Goal: Find specific page/section: Find specific page/section

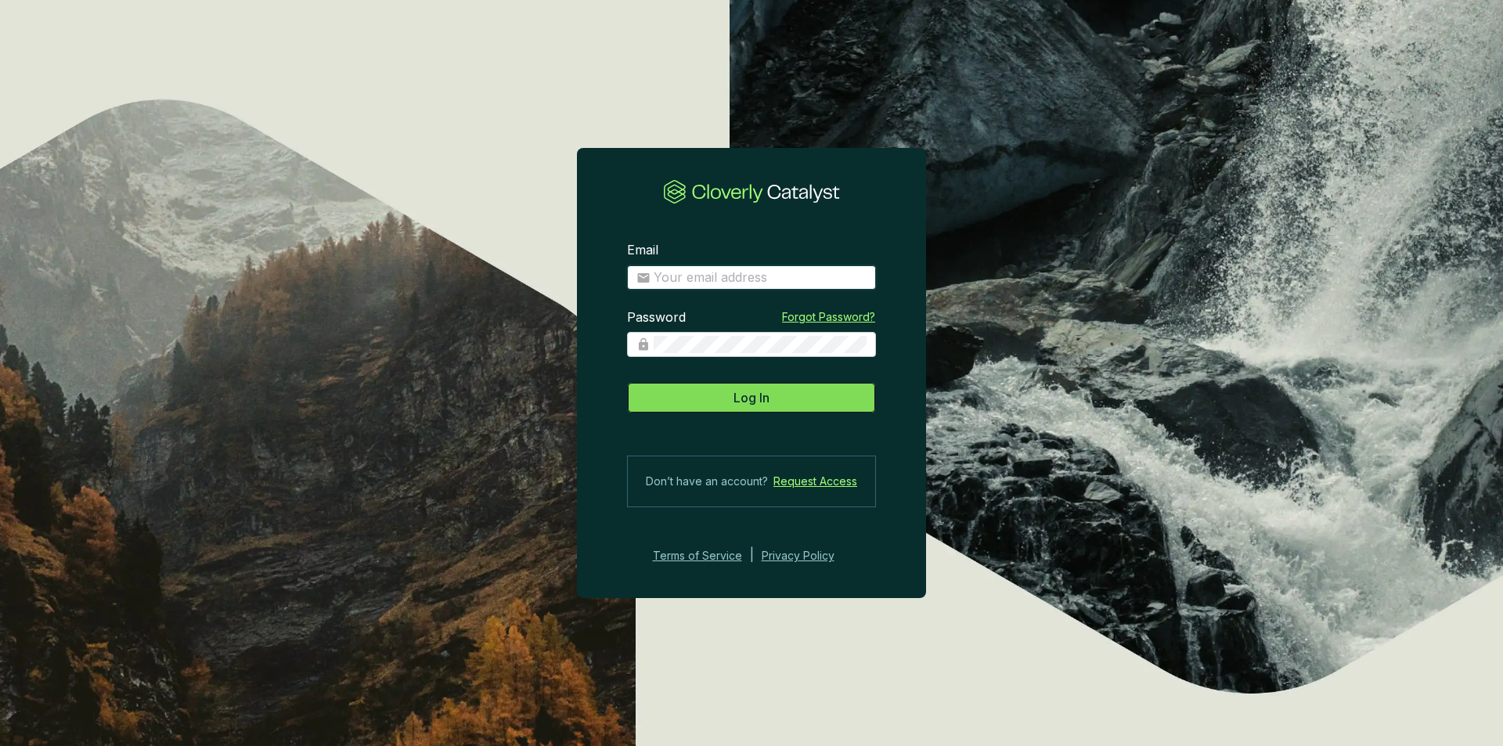
type input "[PERSON_NAME][EMAIL_ADDRESS][DOMAIN_NAME]"
click at [752, 392] on span "Log In" at bounding box center [752, 397] width 36 height 19
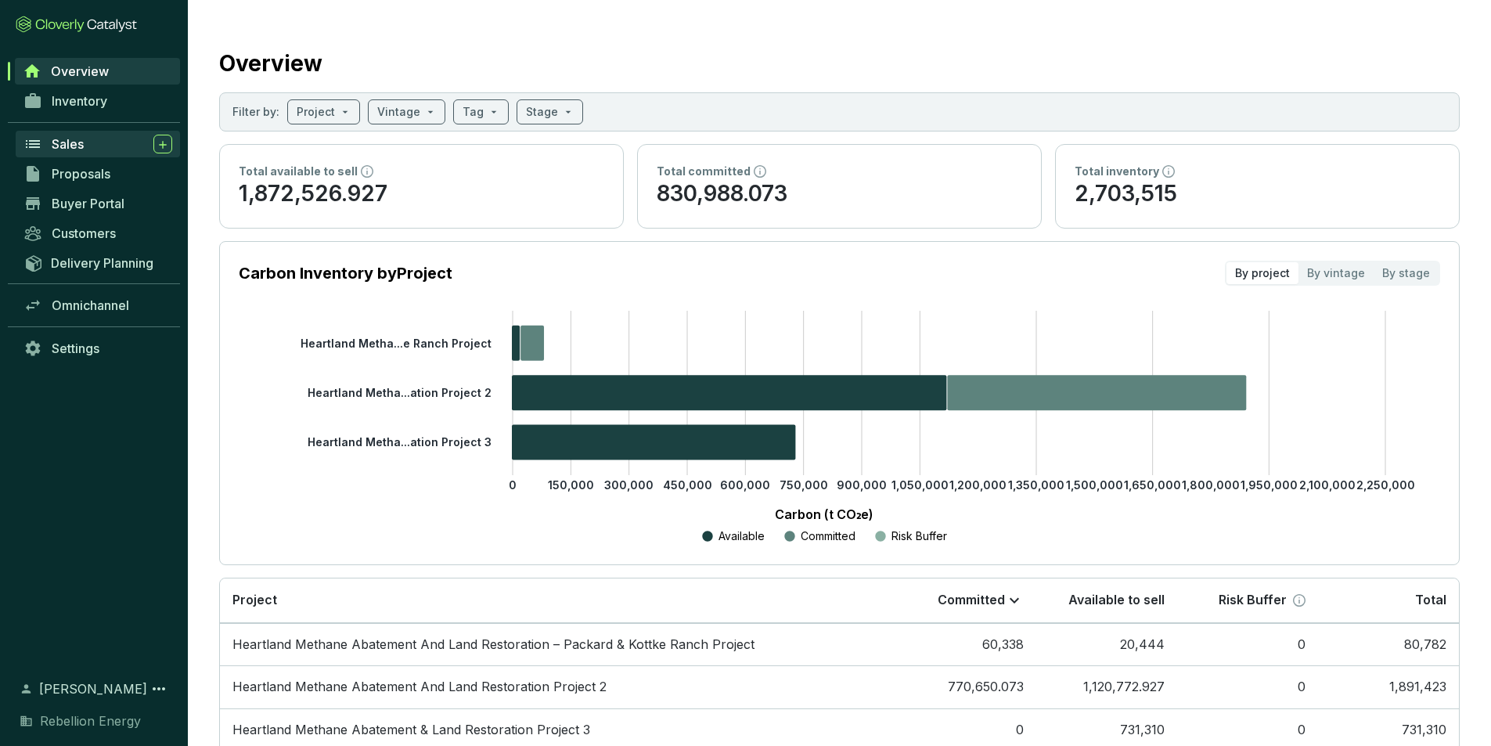
click at [79, 150] on span "Sales" at bounding box center [68, 144] width 32 height 16
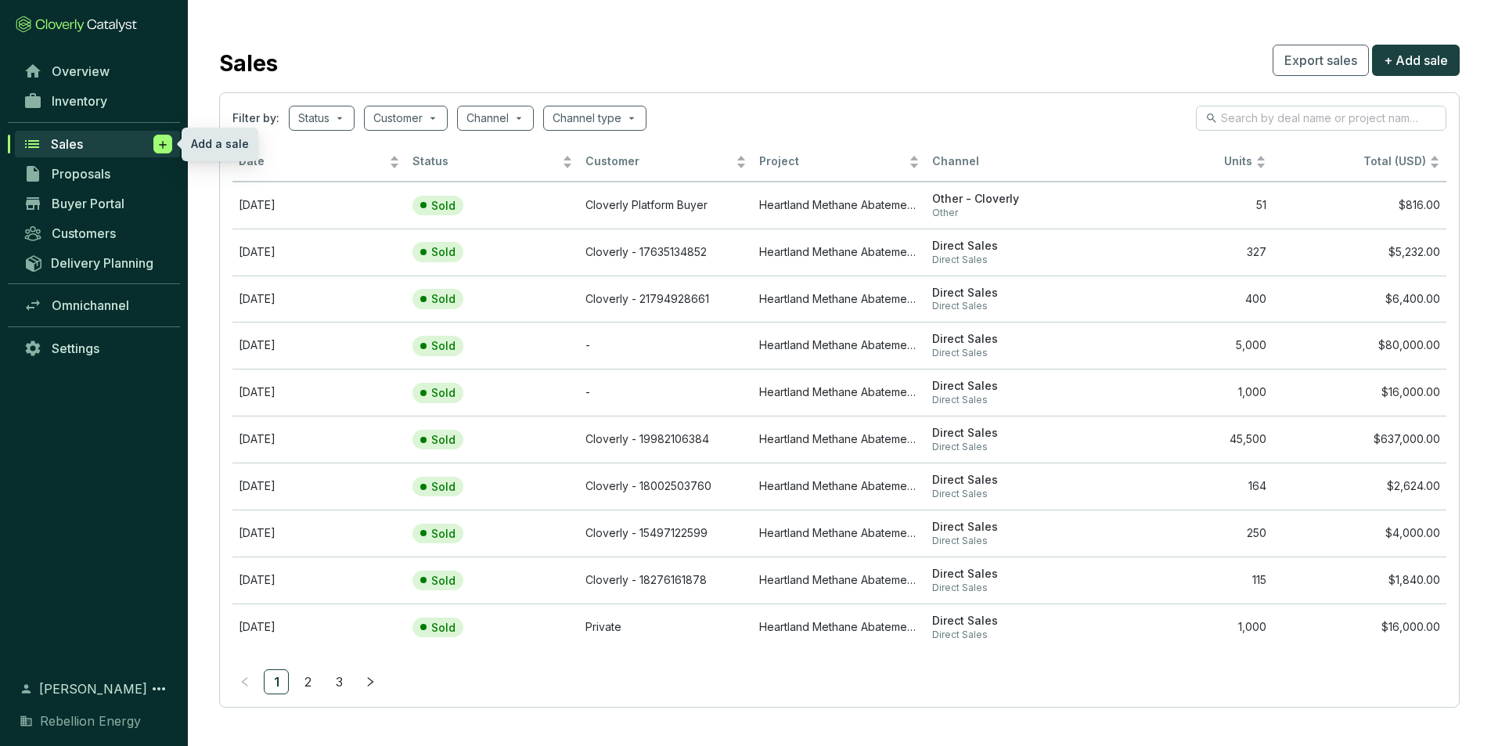
click at [167, 143] on icon at bounding box center [163, 145] width 13 height 16
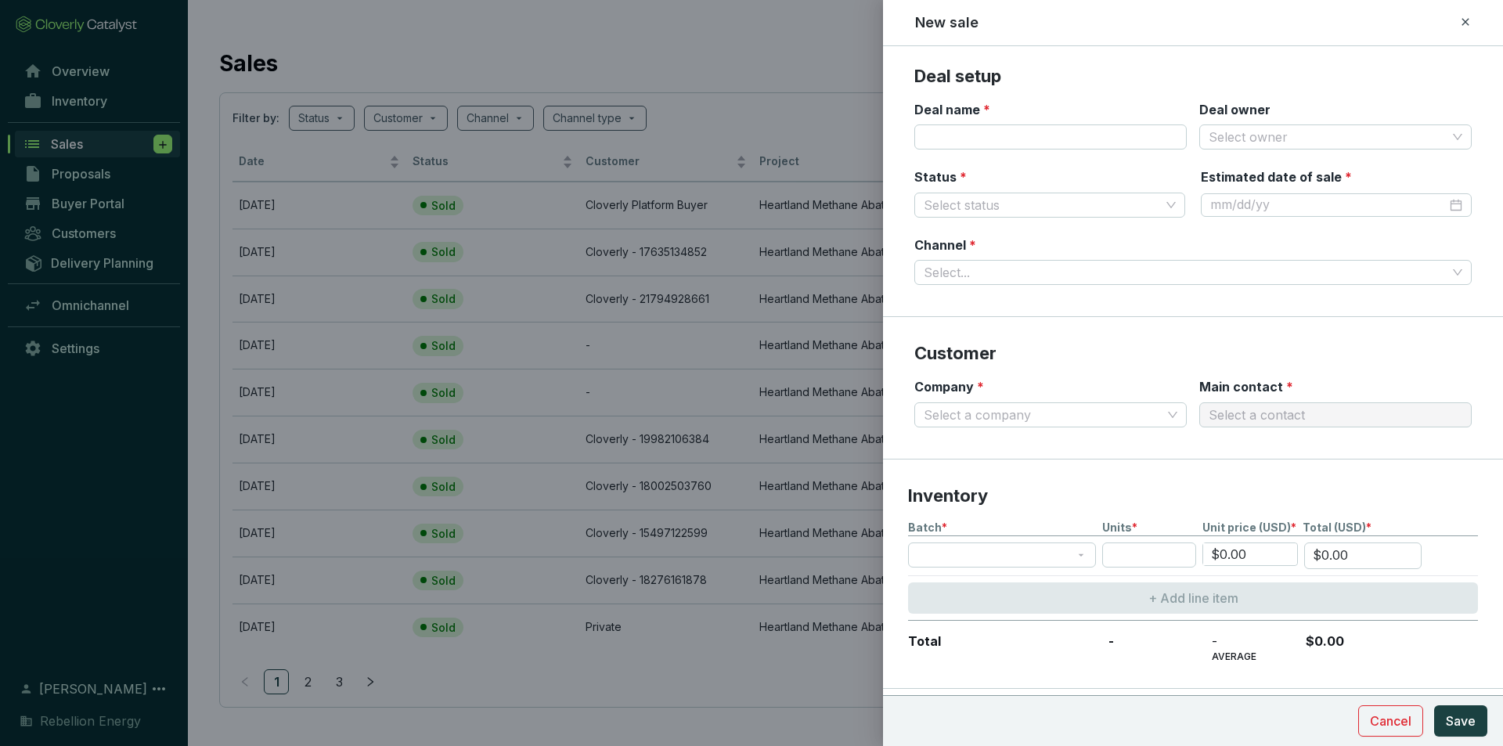
click at [167, 143] on div at bounding box center [751, 373] width 1503 height 746
click at [67, 178] on div at bounding box center [751, 373] width 1503 height 746
click at [1470, 21] on icon at bounding box center [1465, 22] width 13 height 19
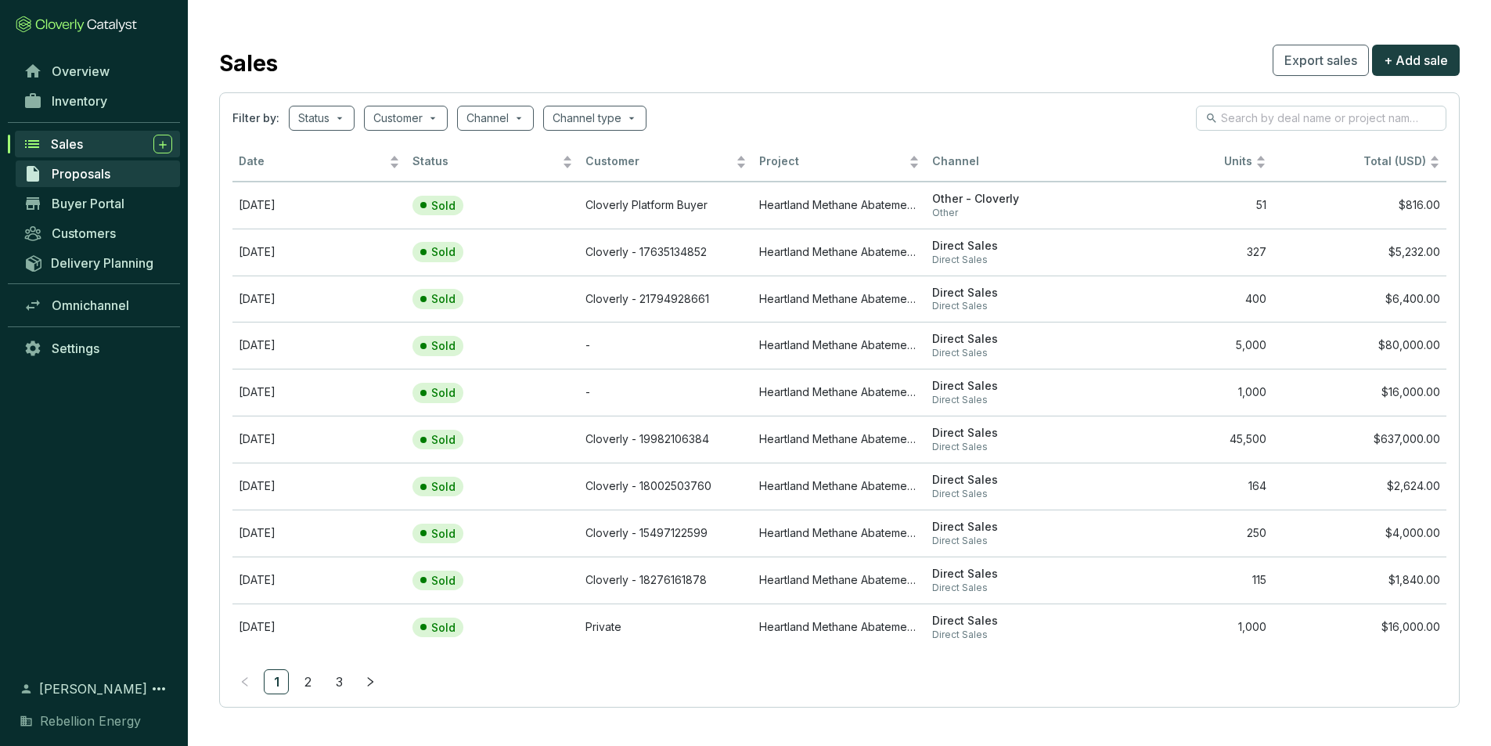
click at [81, 177] on span "Proposals" at bounding box center [81, 174] width 59 height 16
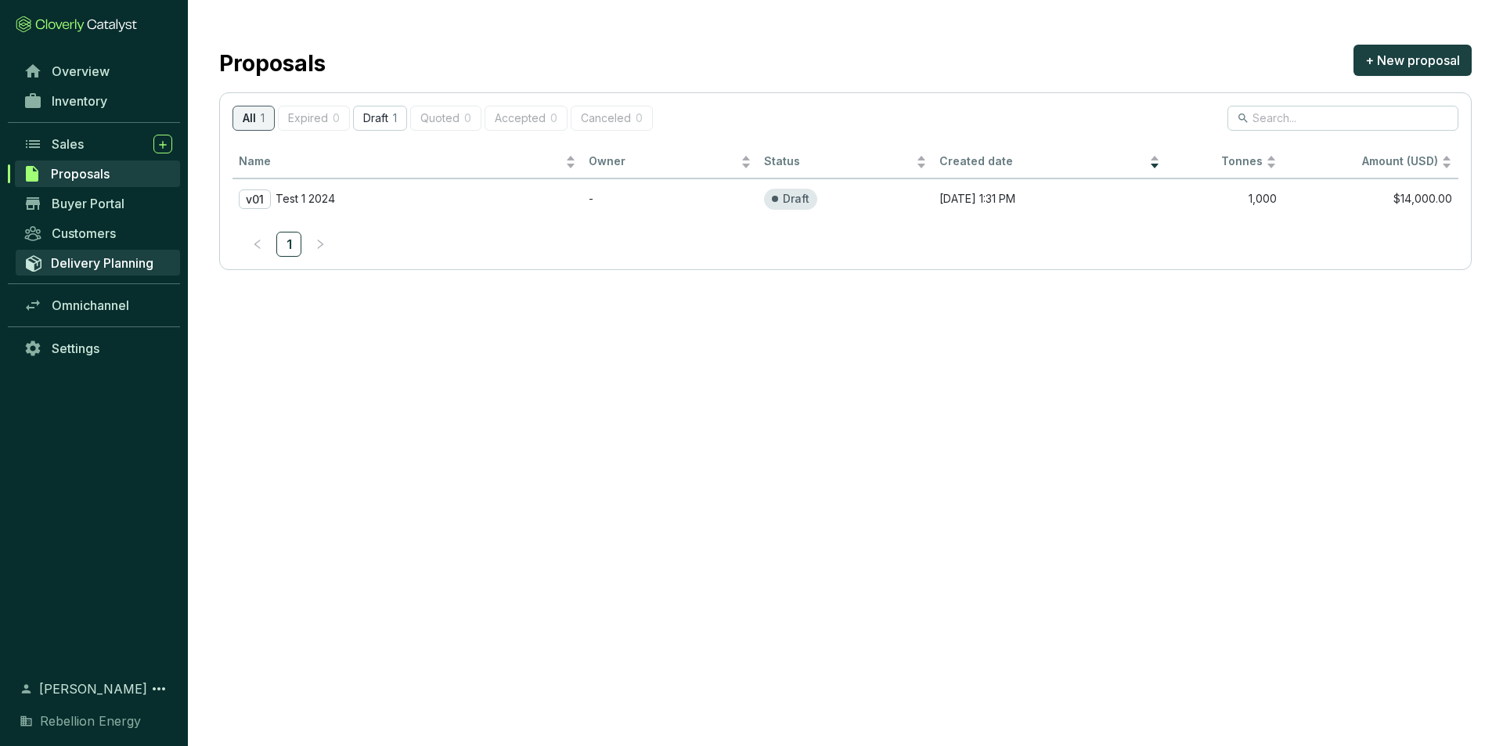
click at [98, 269] on span "Delivery Planning" at bounding box center [102, 263] width 103 height 16
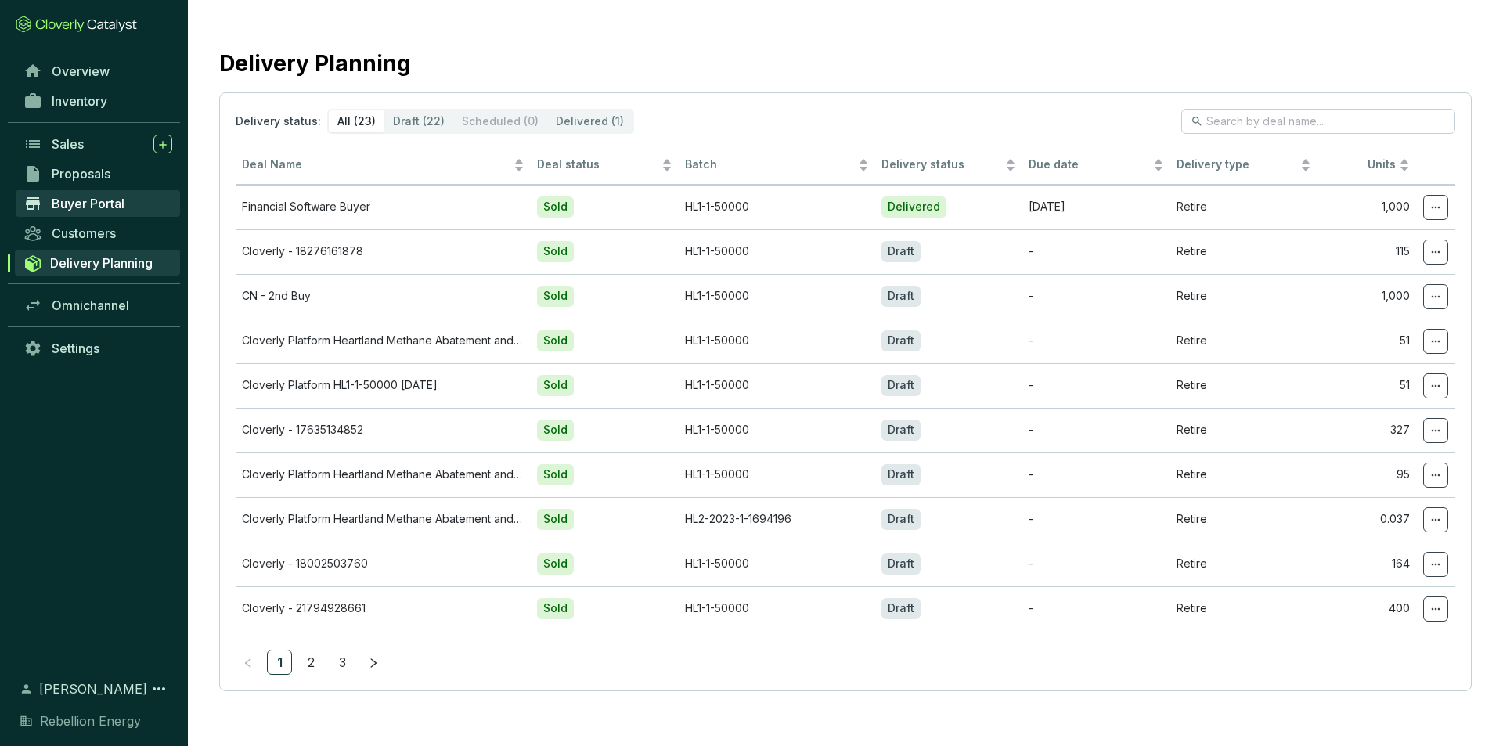
click at [114, 207] on span "Buyer Portal" at bounding box center [88, 204] width 73 height 16
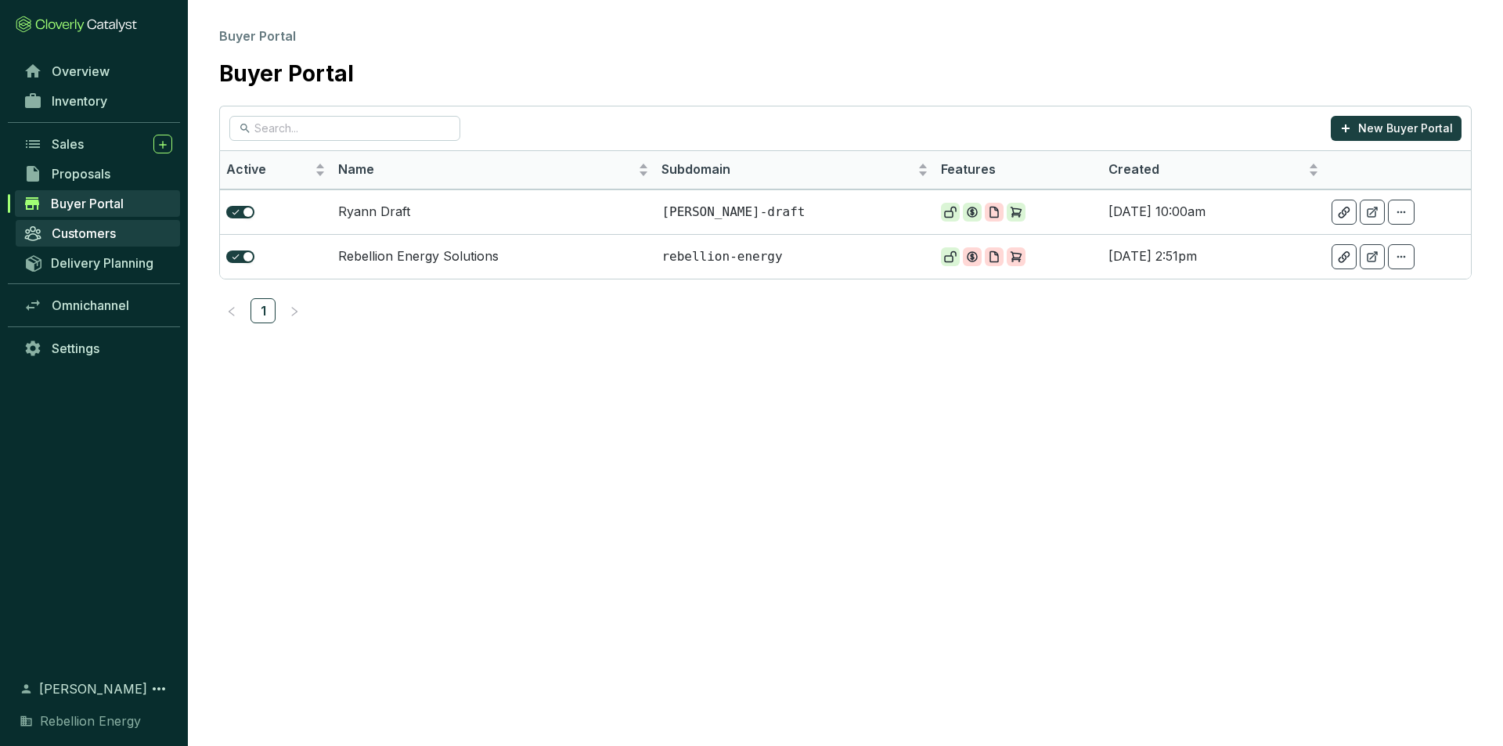
click at [103, 226] on span "Customers" at bounding box center [84, 233] width 64 height 16
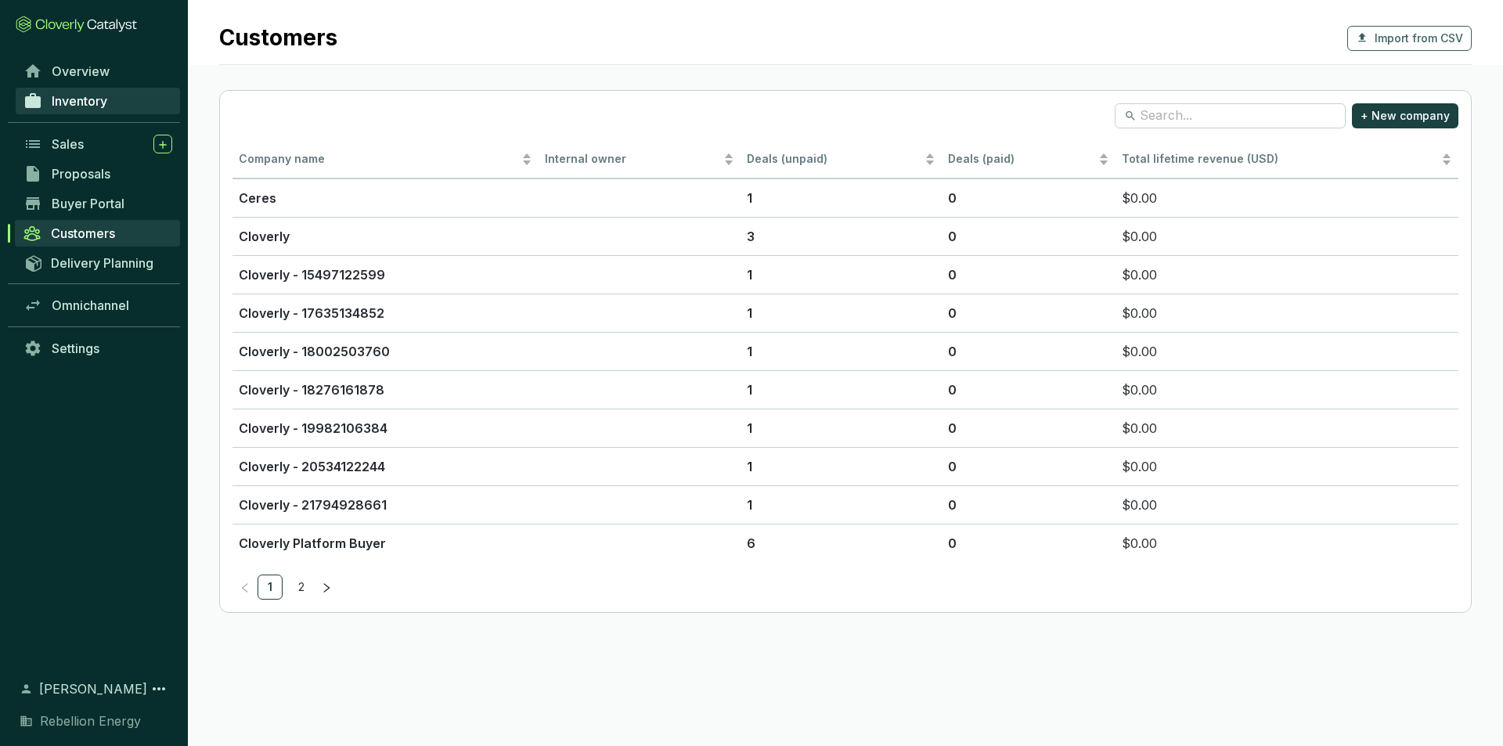
click at [73, 106] on span "Inventory" at bounding box center [80, 101] width 56 height 16
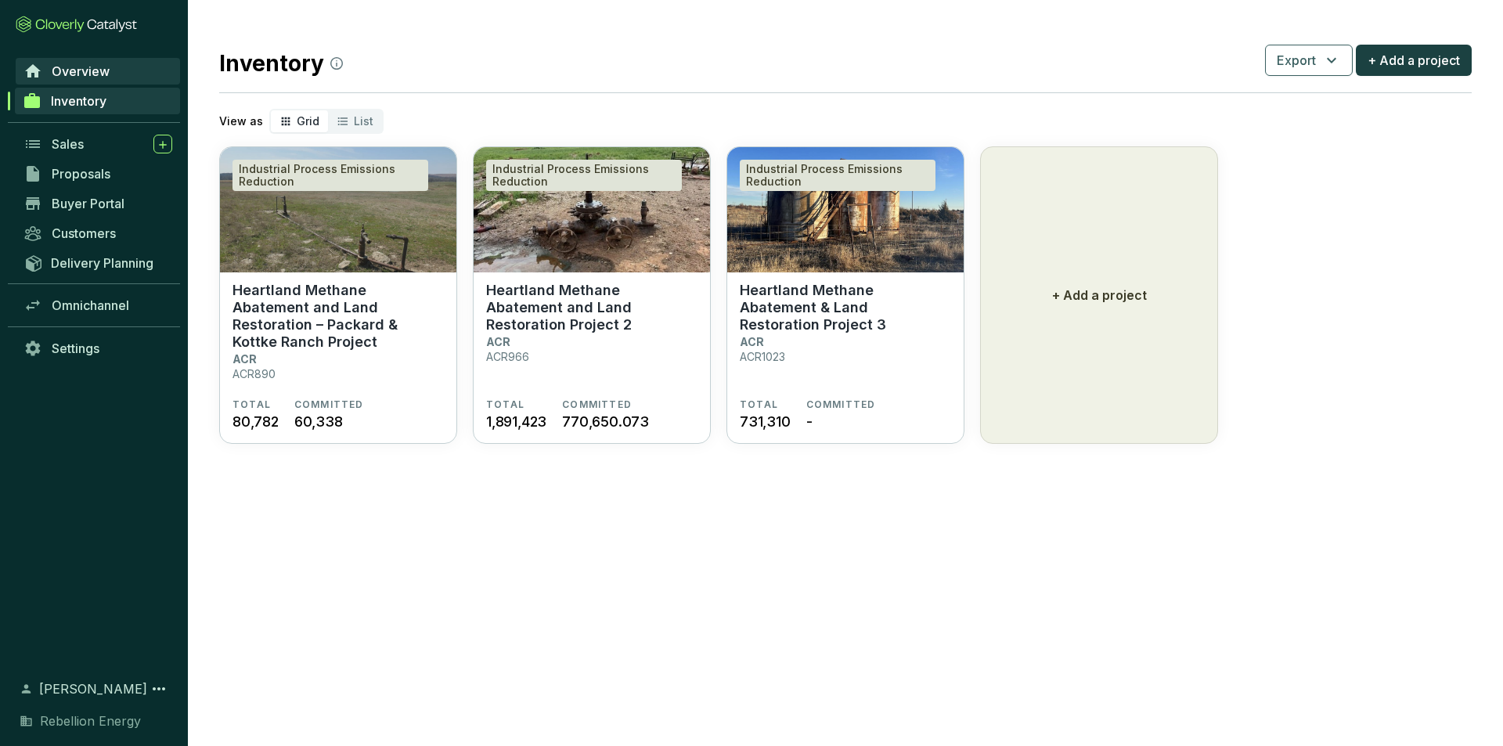
click at [65, 69] on span "Overview" at bounding box center [81, 71] width 58 height 16
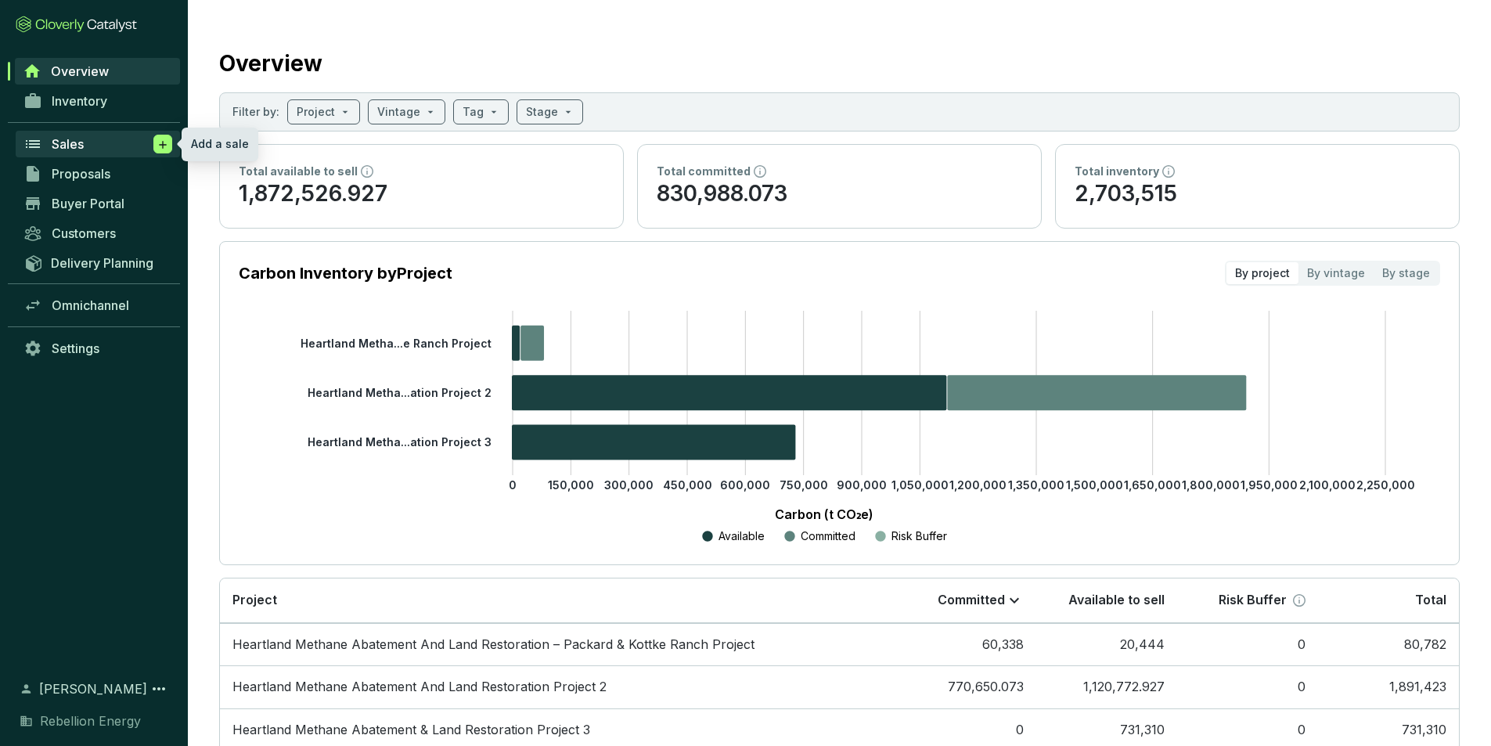
click at [166, 147] on icon at bounding box center [163, 145] width 13 height 16
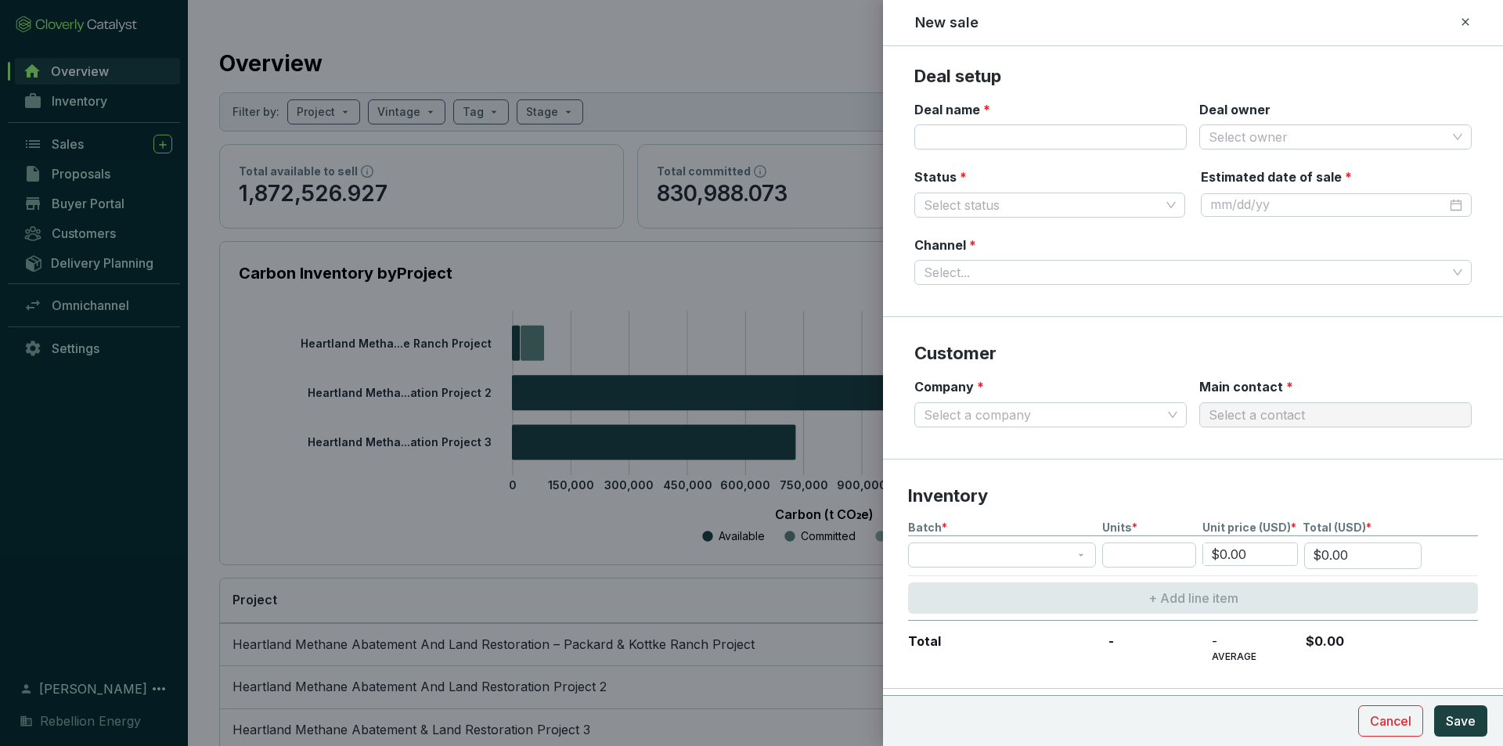
click at [163, 150] on div at bounding box center [751, 373] width 1503 height 746
click at [1468, 20] on icon at bounding box center [1465, 21] width 7 height 7
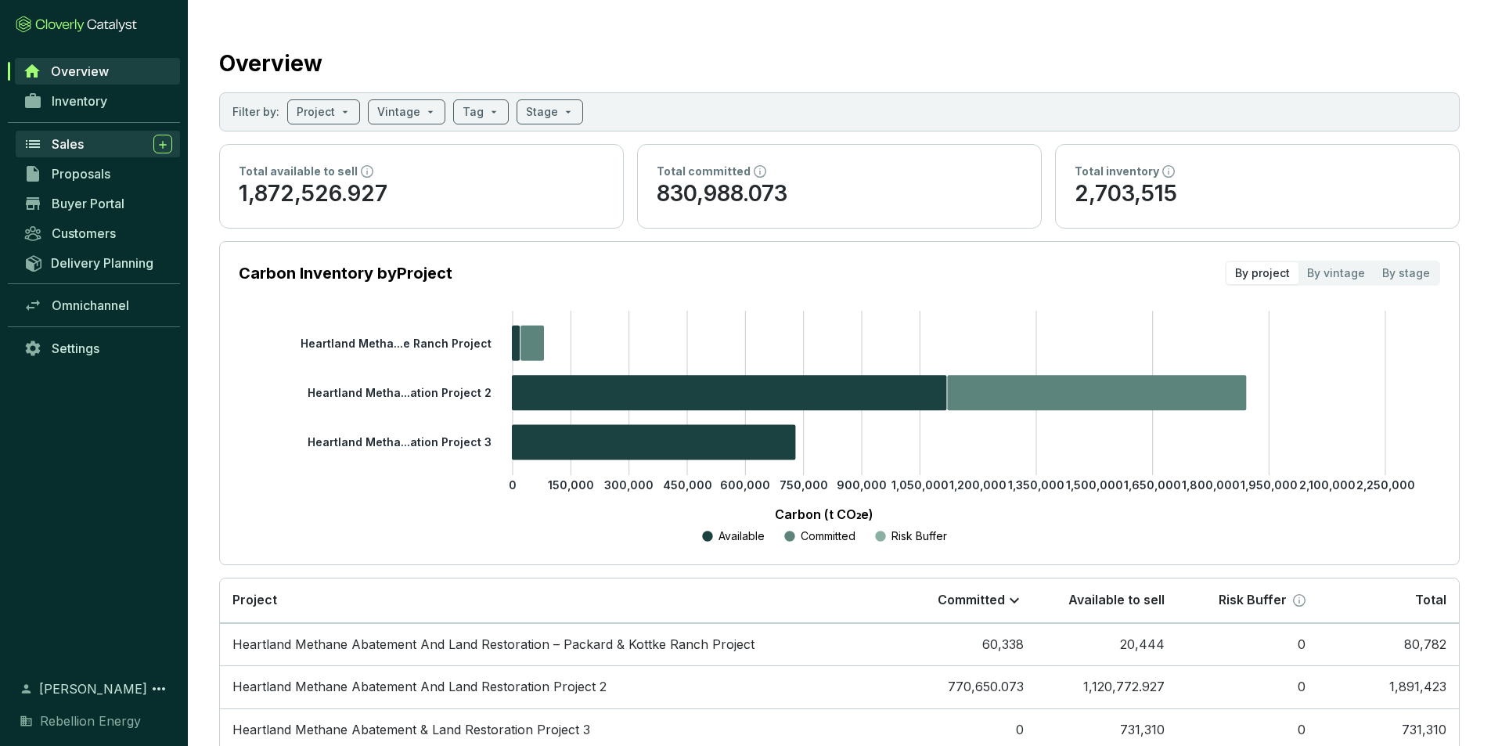
click at [59, 149] on span "Sales" at bounding box center [68, 144] width 32 height 16
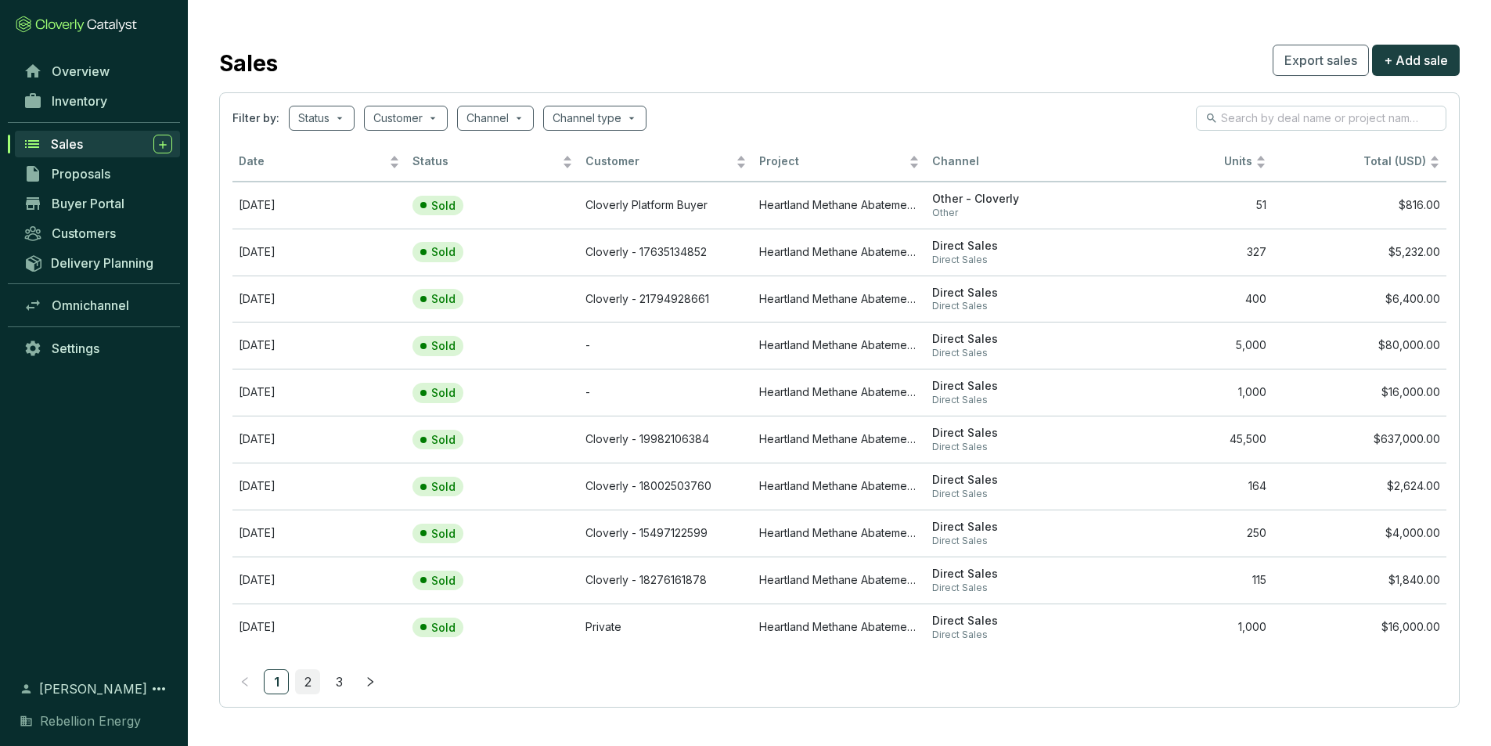
click at [312, 685] on link "2" at bounding box center [307, 681] width 23 height 23
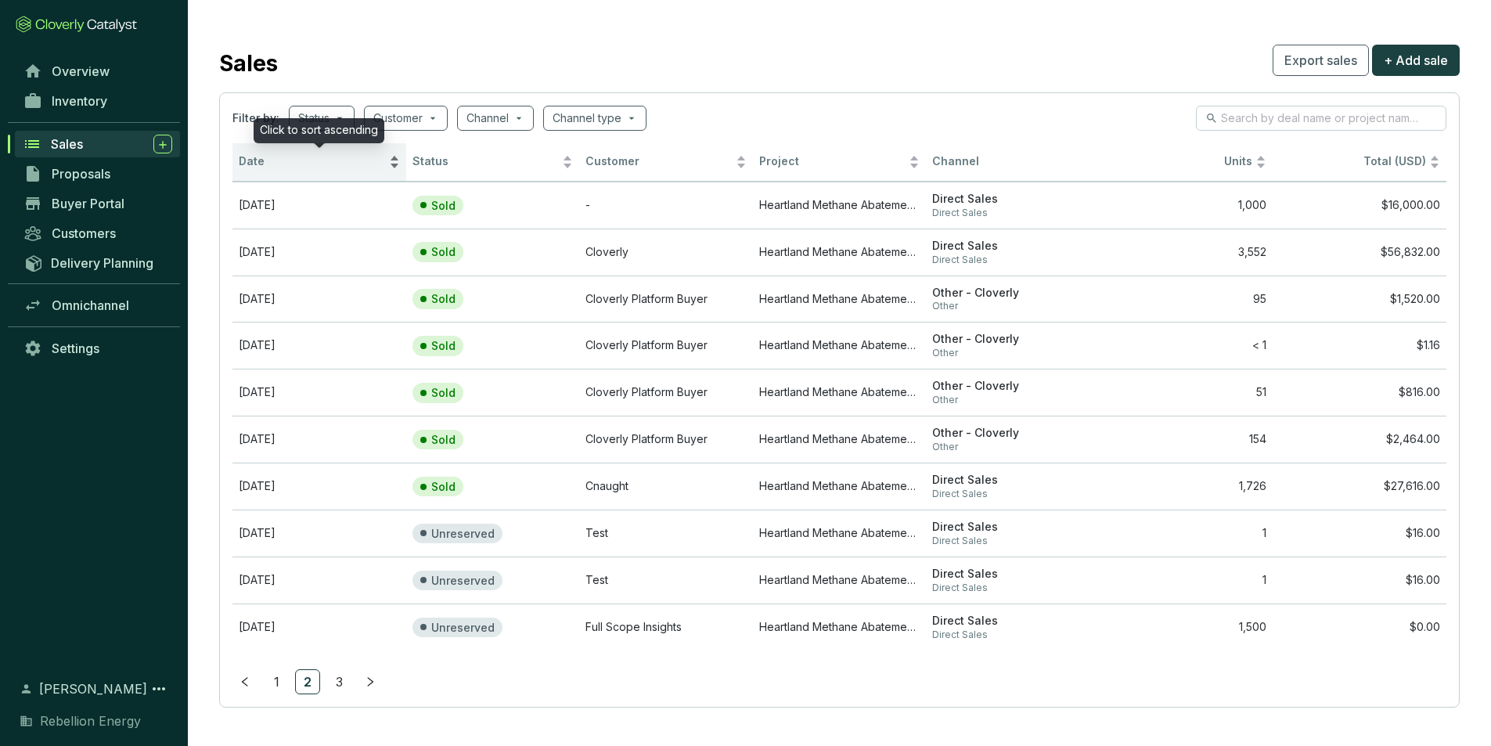
click at [394, 156] on div "Date" at bounding box center [319, 162] width 161 height 19
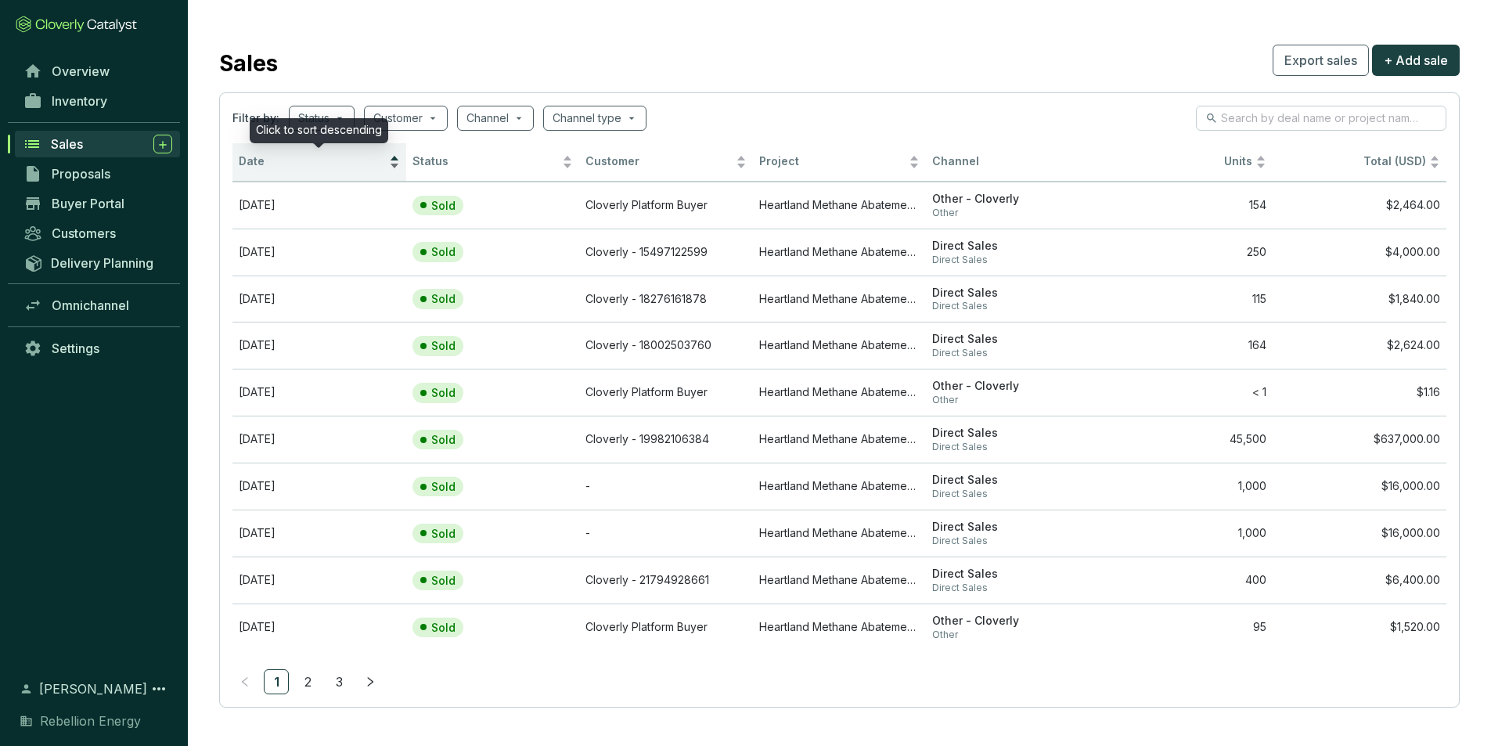
click at [394, 168] on div "Date" at bounding box center [319, 162] width 161 height 19
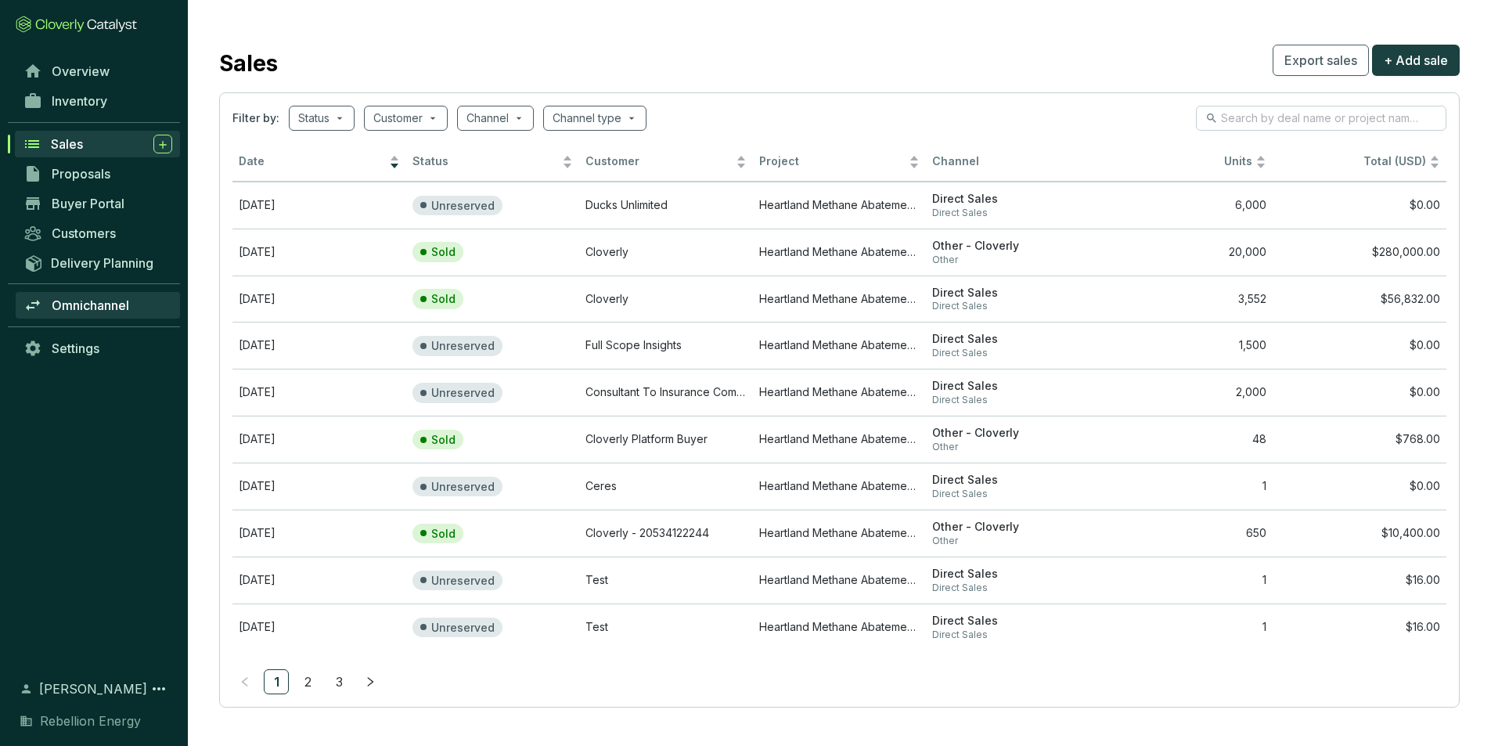
click at [85, 304] on span "Omnichannel" at bounding box center [91, 305] width 78 height 16
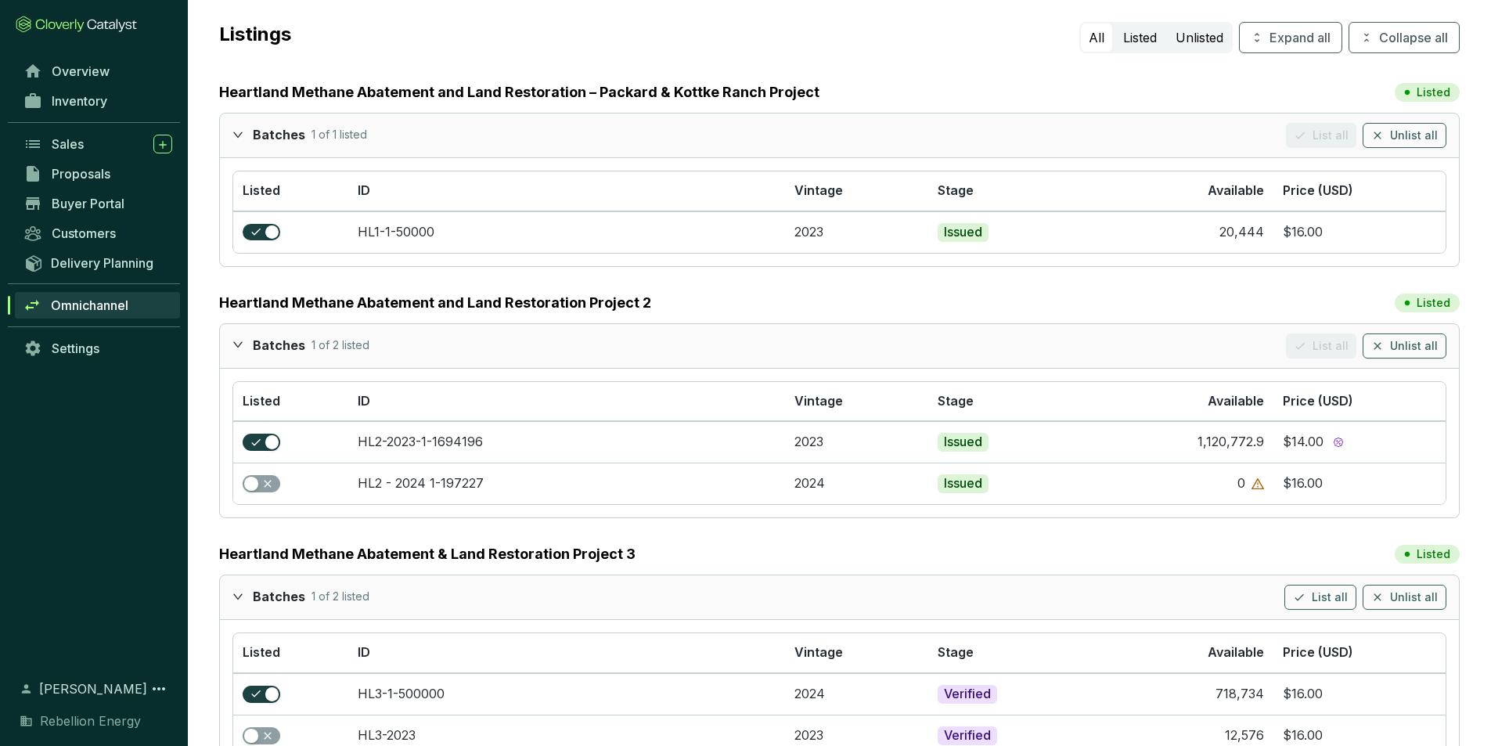
scroll to position [160, 0]
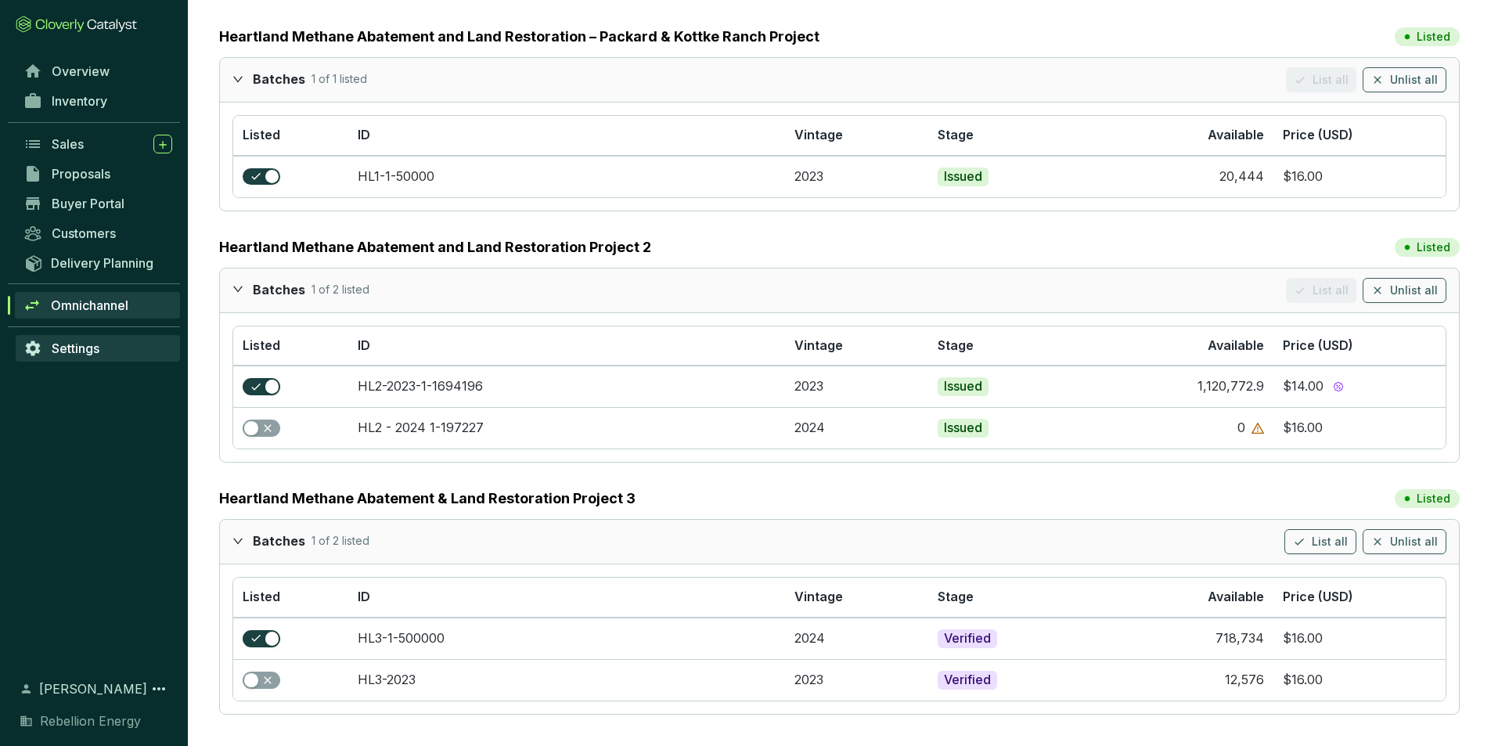
click at [82, 349] on span "Settings" at bounding box center [76, 349] width 48 height 16
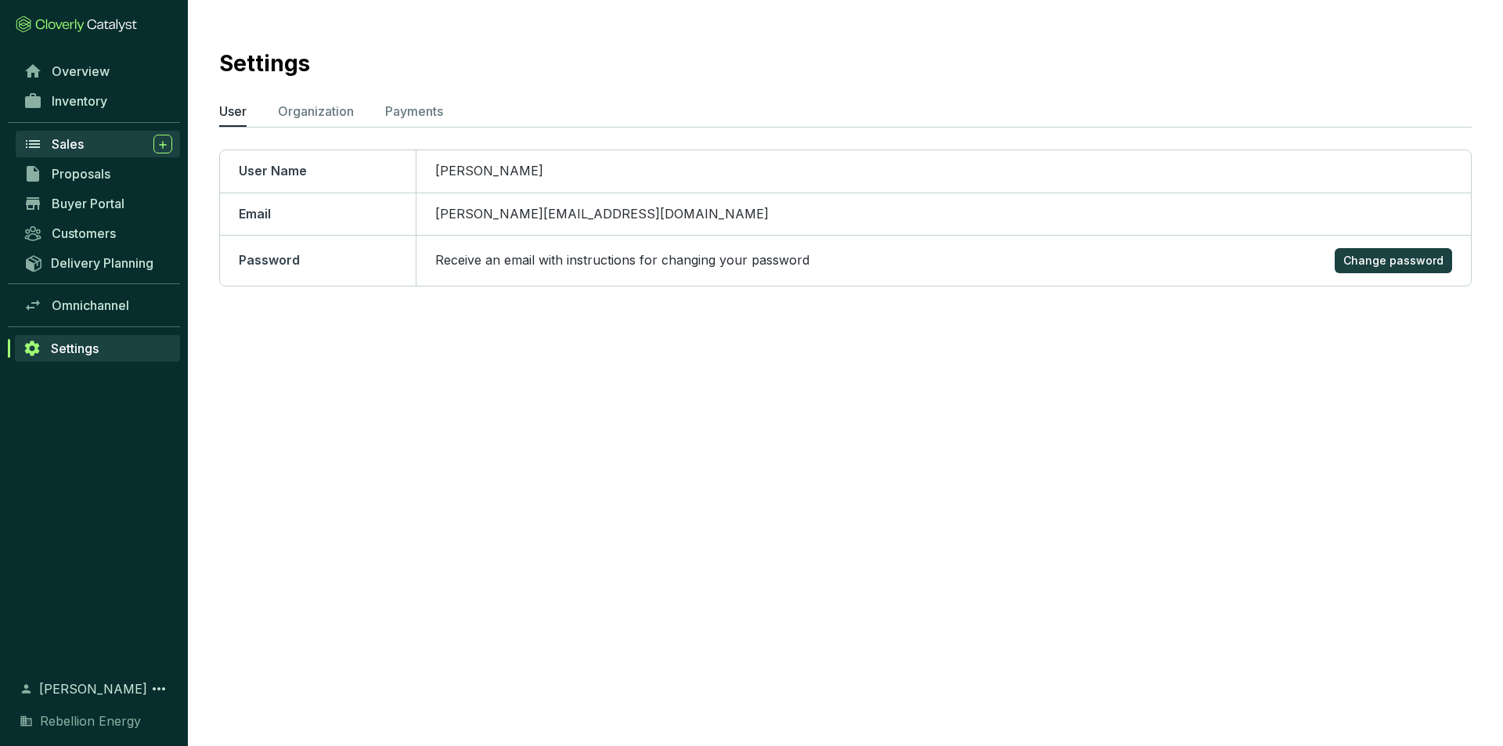
click at [89, 142] on div "Sales" at bounding box center [112, 144] width 121 height 19
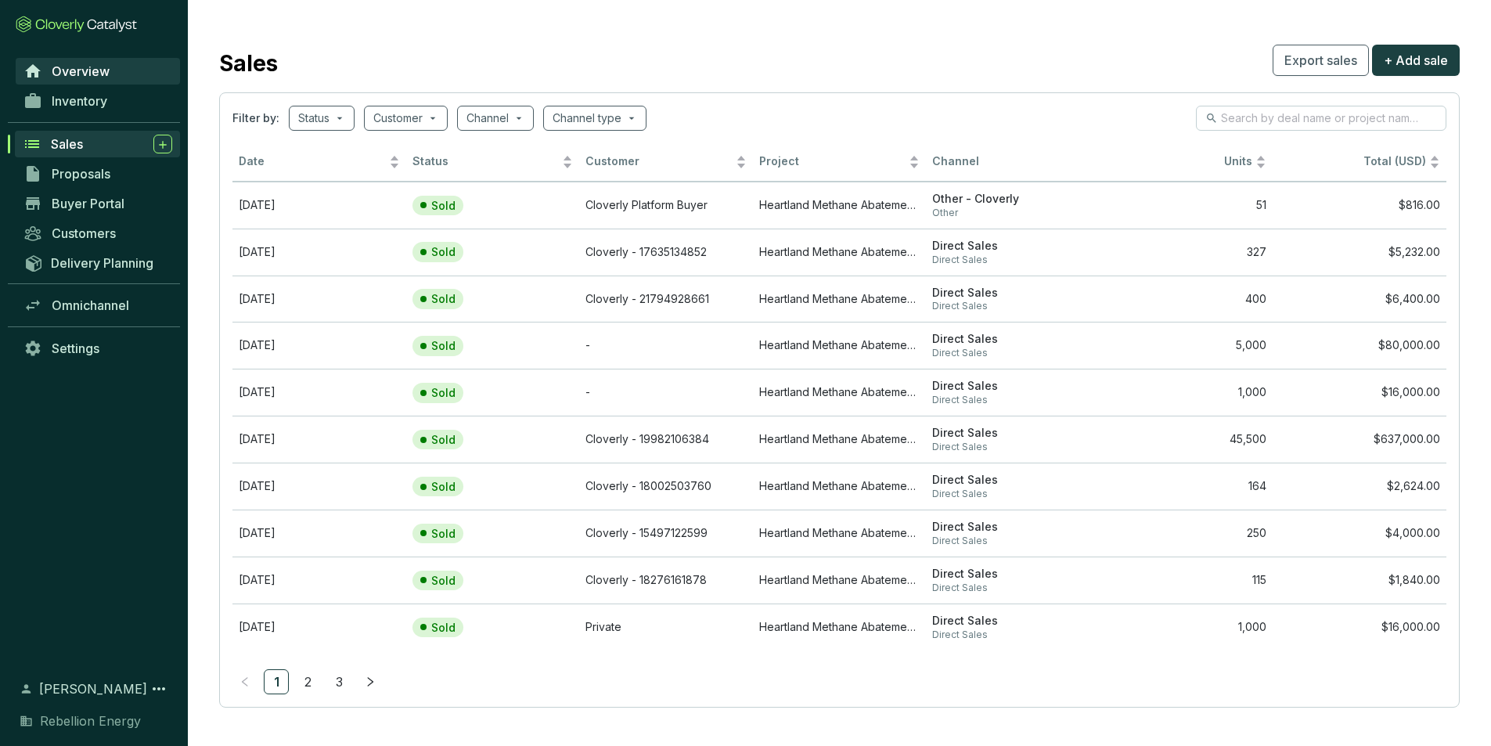
click at [81, 67] on span "Overview" at bounding box center [81, 71] width 58 height 16
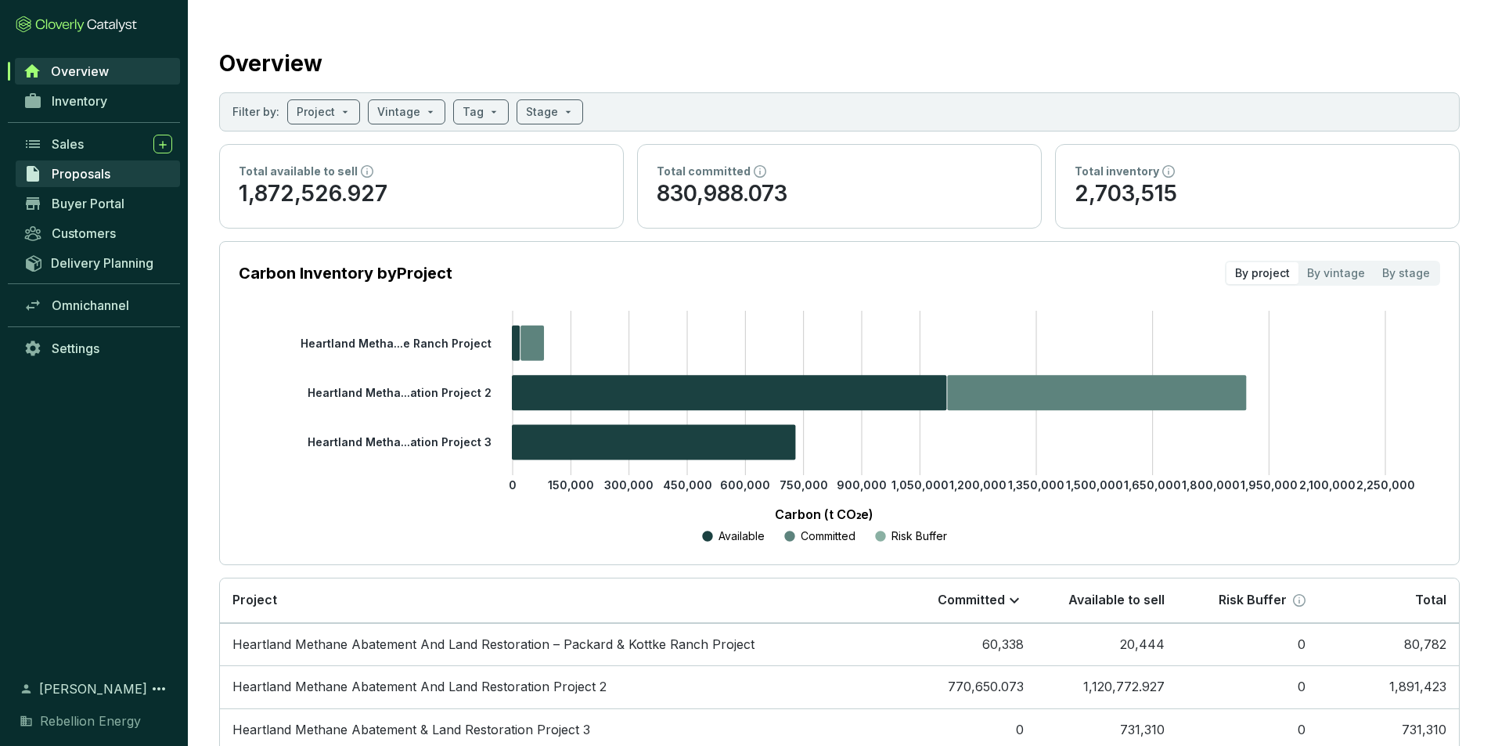
click at [96, 172] on span "Proposals" at bounding box center [81, 174] width 59 height 16
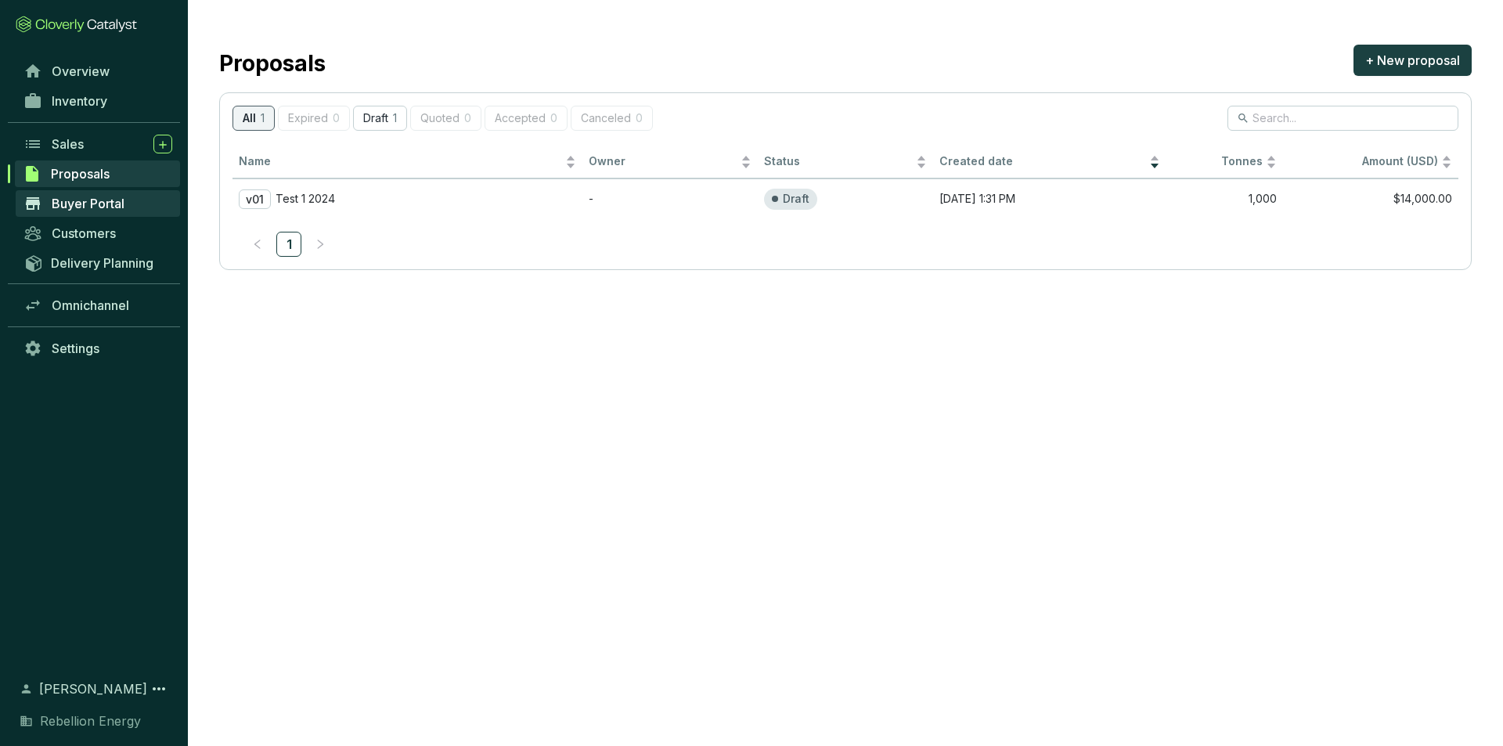
click at [92, 202] on span "Buyer Portal" at bounding box center [88, 204] width 73 height 16
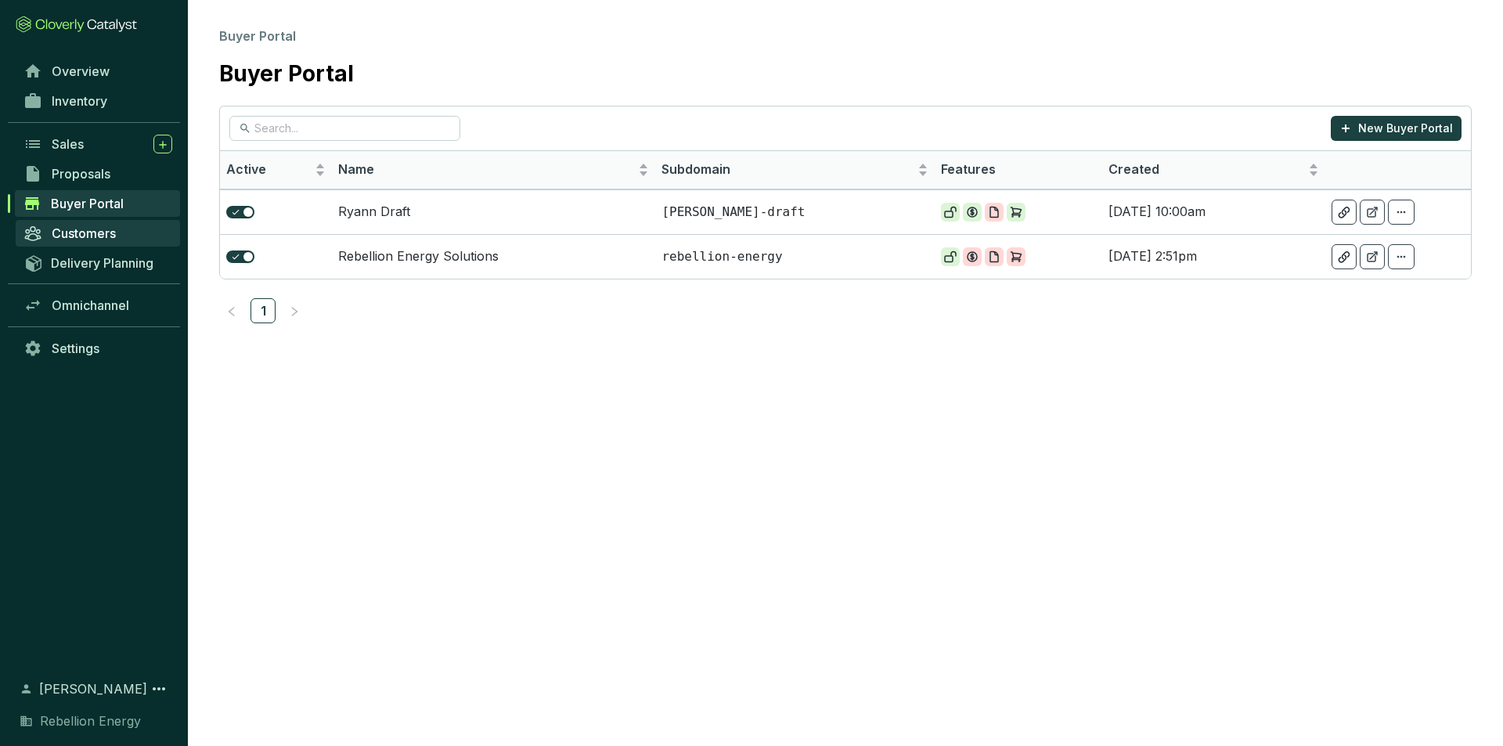
click at [92, 237] on span "Customers" at bounding box center [84, 233] width 64 height 16
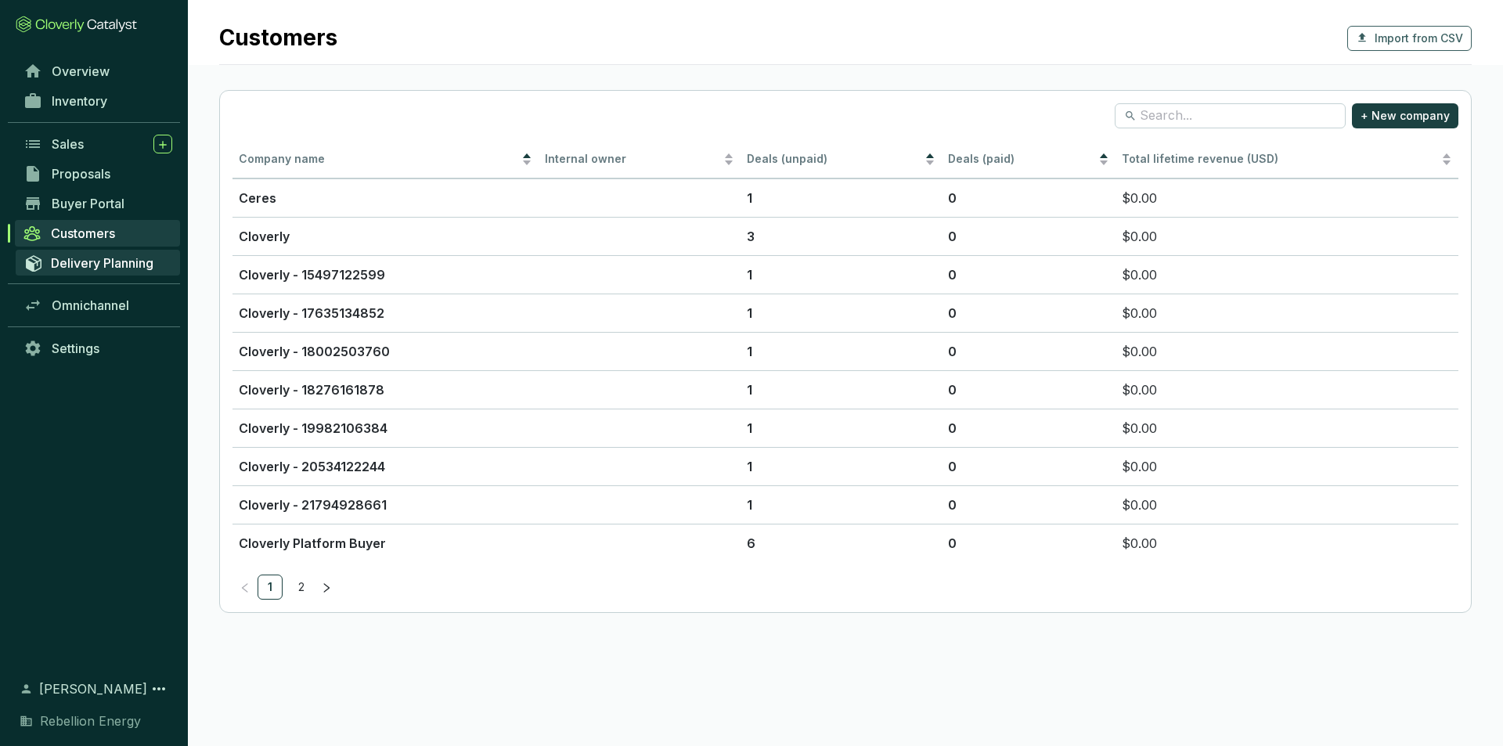
click at [91, 260] on span "Delivery Planning" at bounding box center [102, 263] width 103 height 16
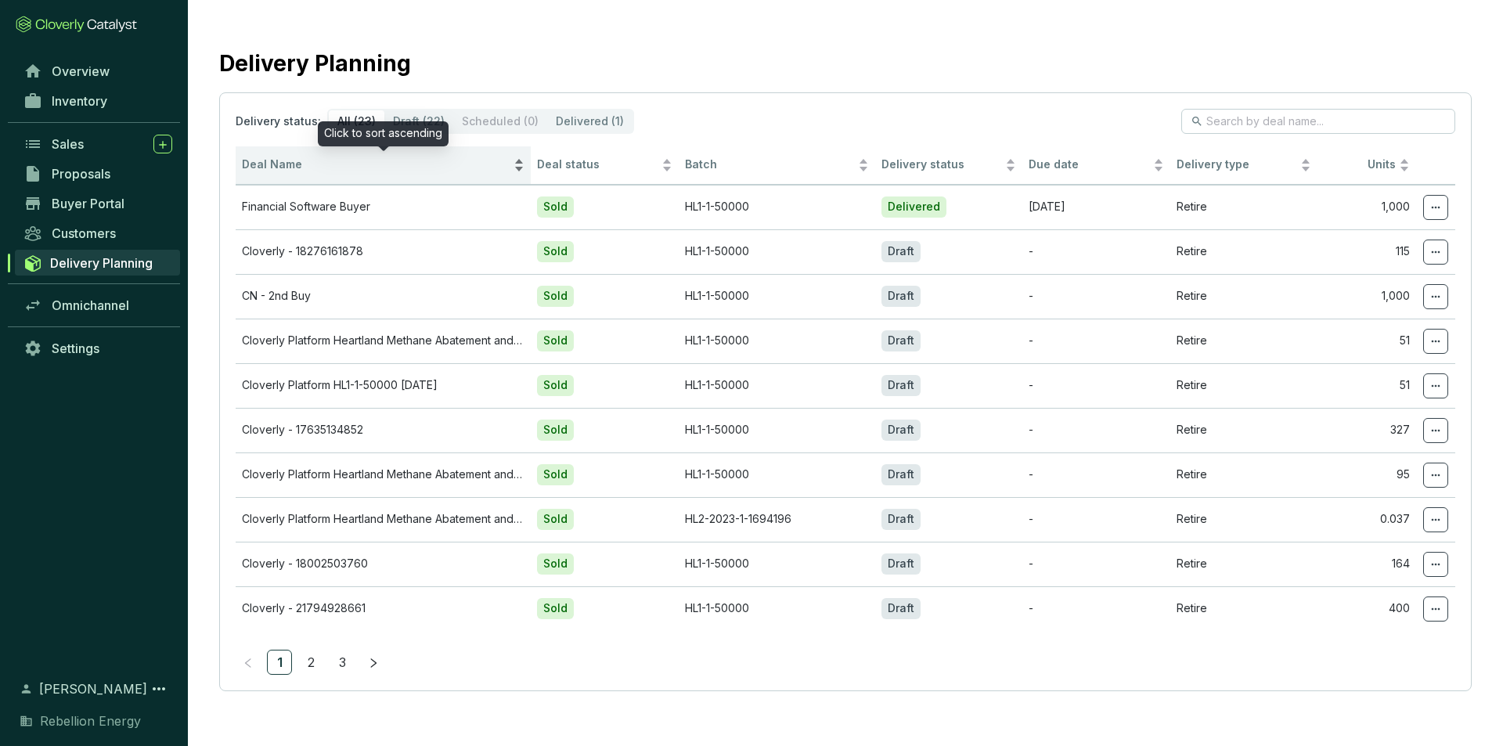
click at [517, 168] on div "Deal Name" at bounding box center [383, 165] width 283 height 19
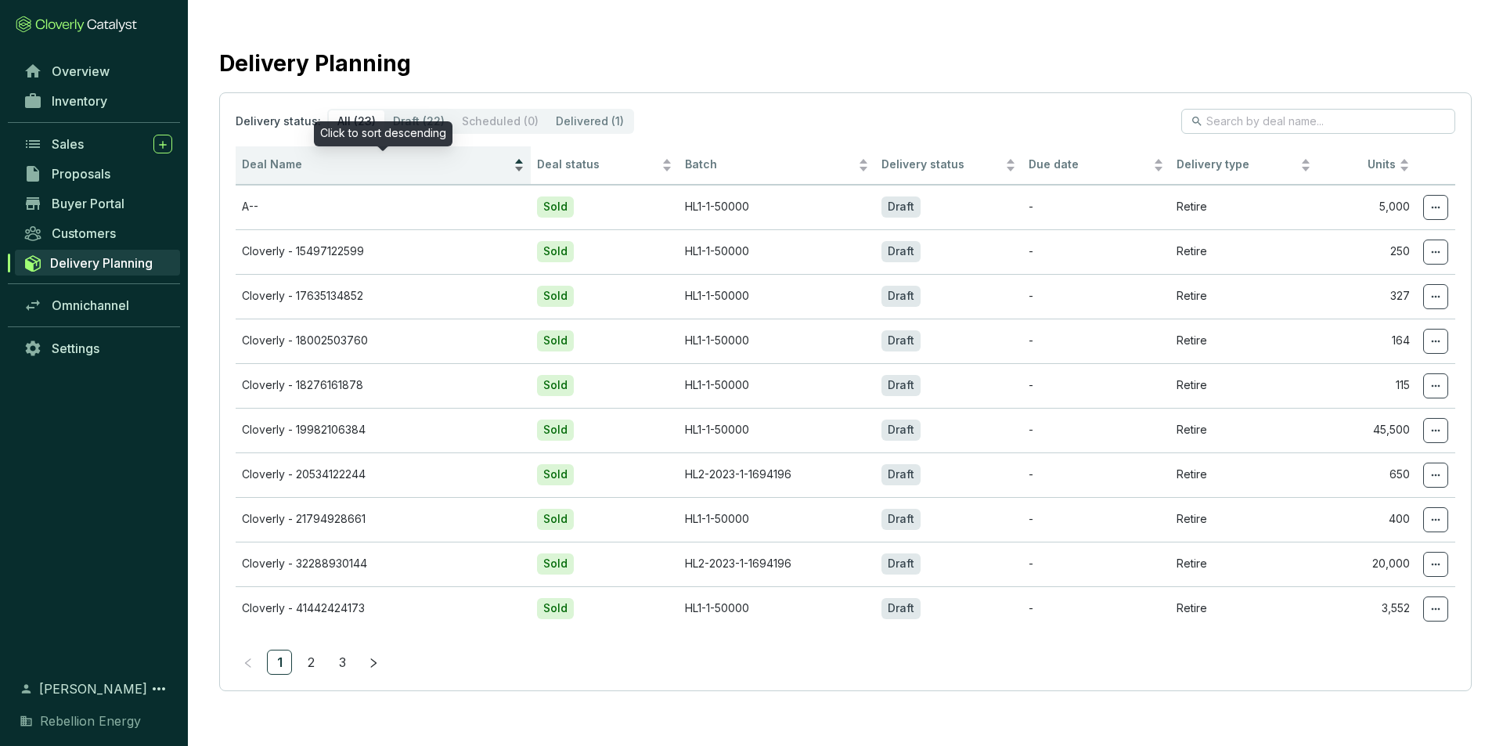
click at [517, 161] on div "Deal Name" at bounding box center [383, 165] width 283 height 19
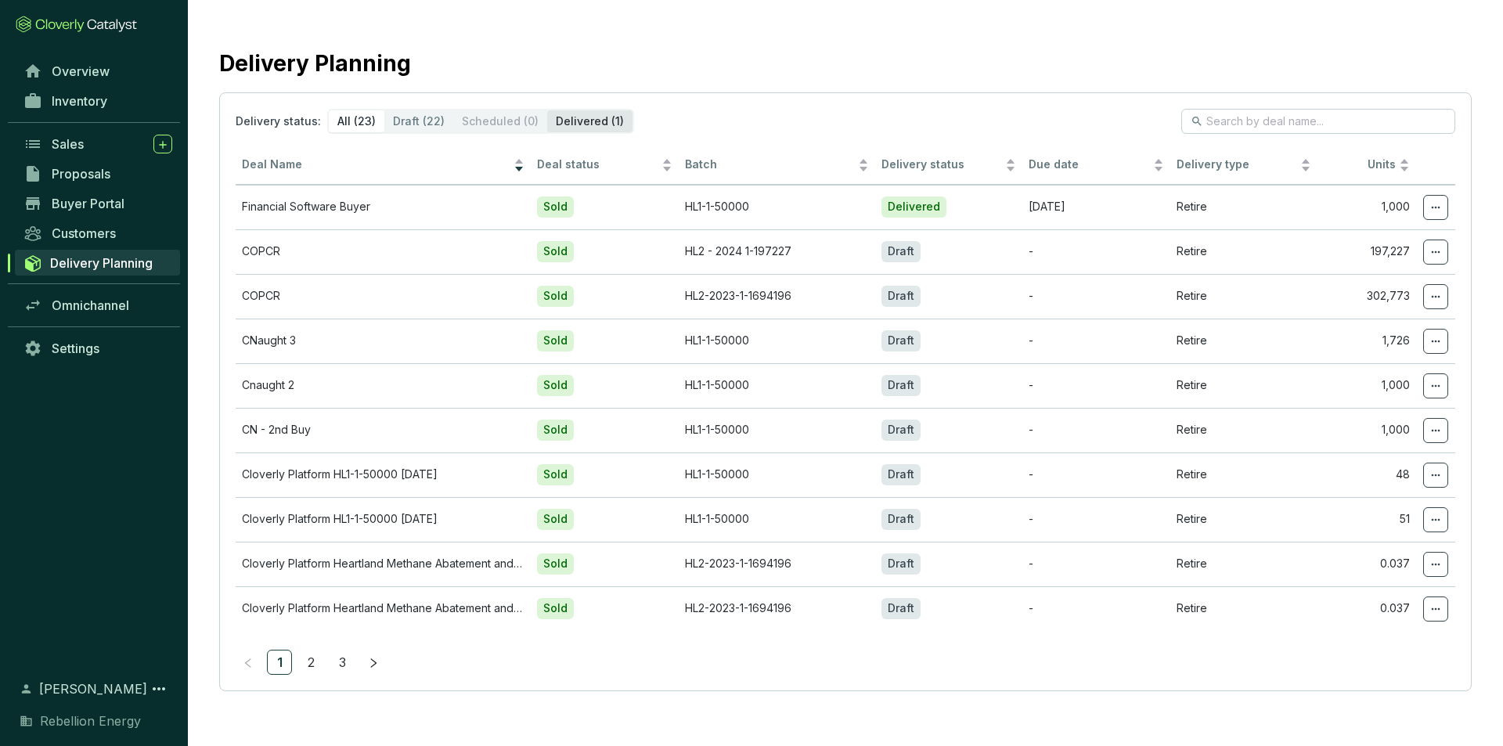
click at [557, 129] on div "Delivered (1)" at bounding box center [589, 121] width 85 height 22
click at [547, 110] on input "Delivered (1)" at bounding box center [547, 110] width 0 height 0
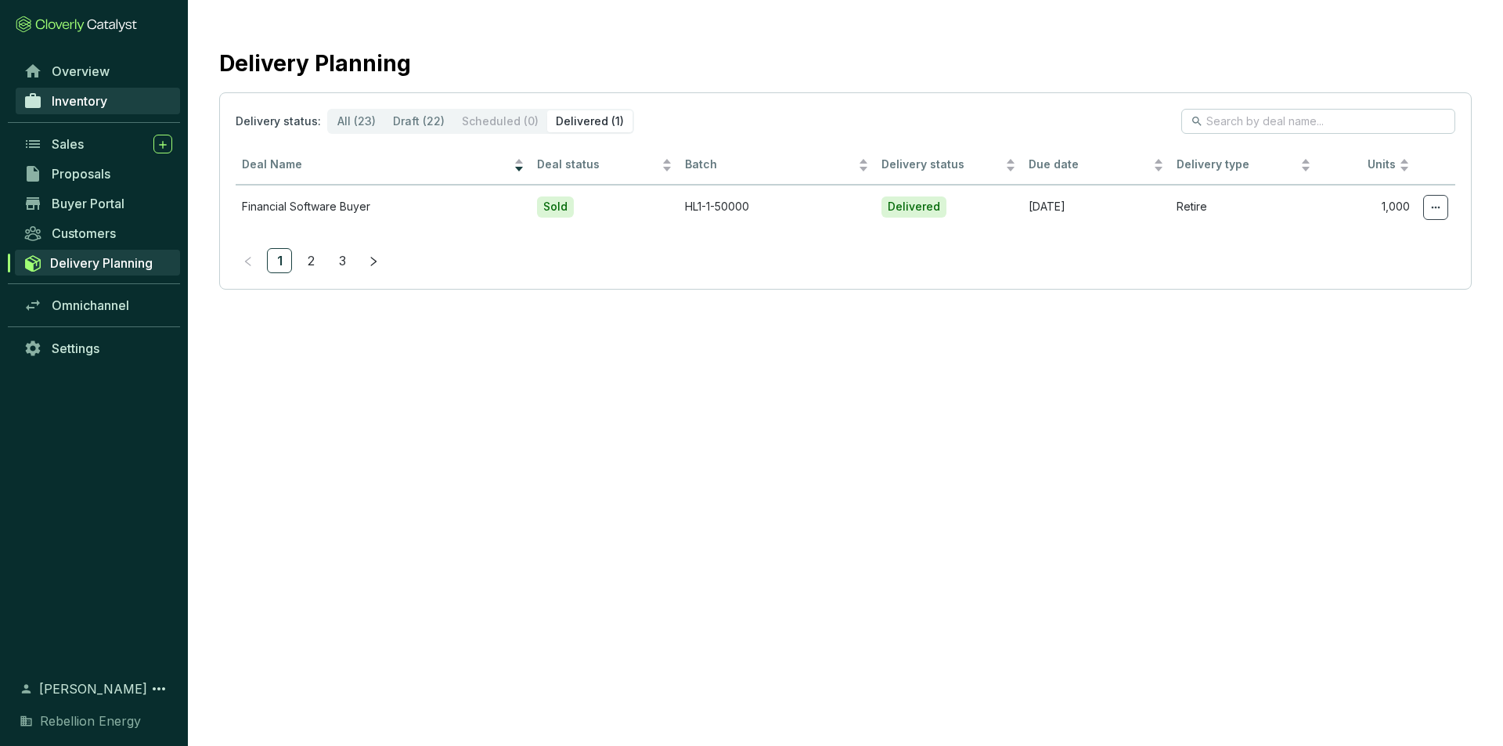
click at [98, 99] on span "Inventory" at bounding box center [80, 101] width 56 height 16
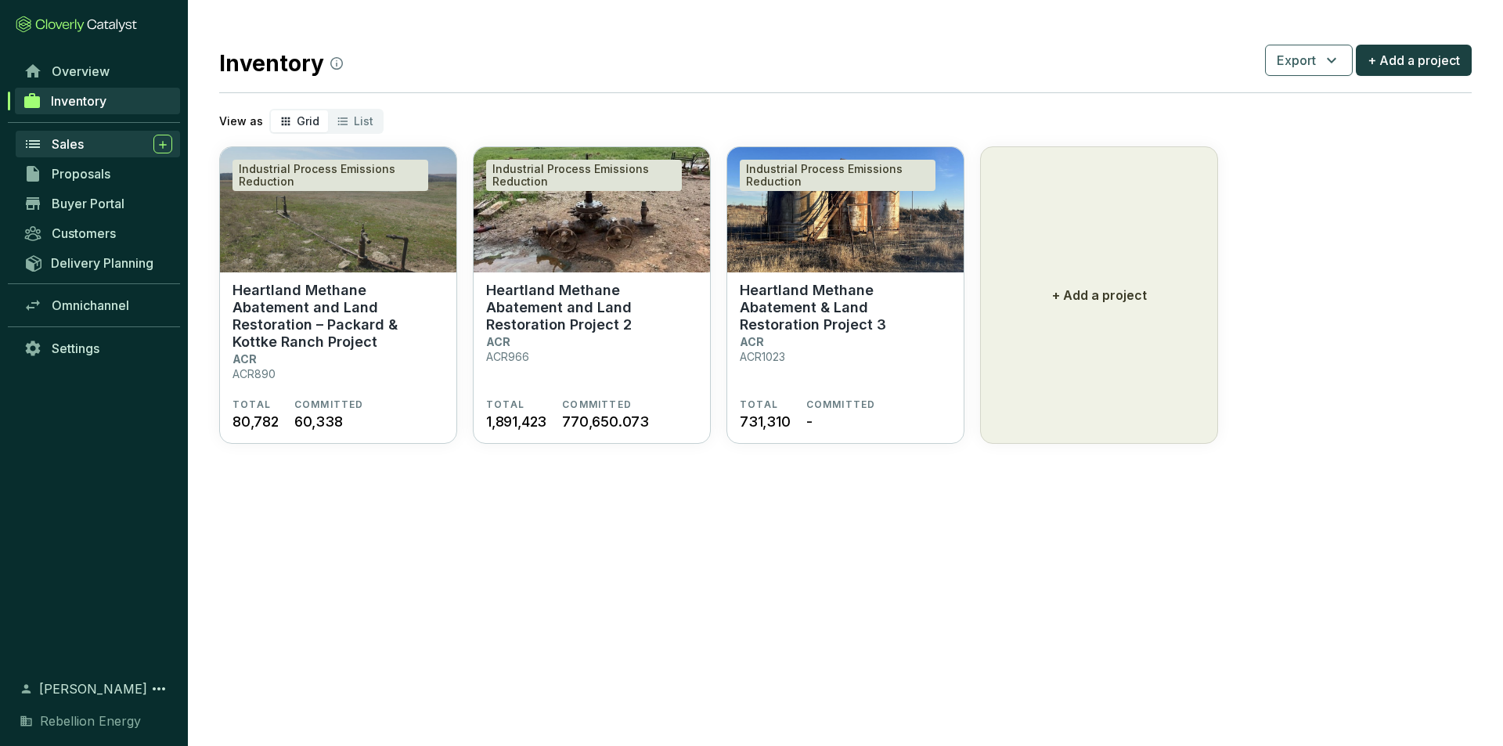
click at [70, 137] on span "Sales" at bounding box center [68, 144] width 32 height 16
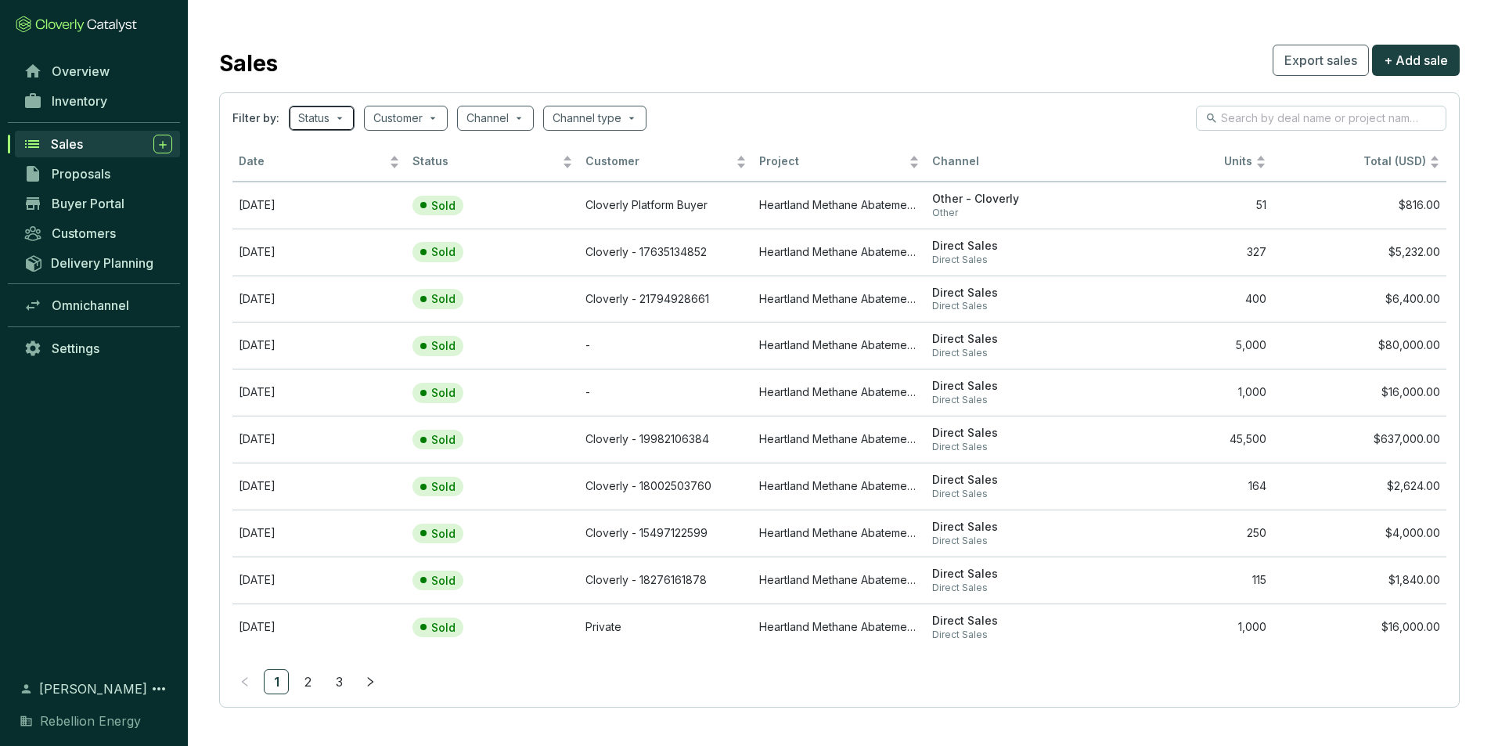
click at [316, 117] on input "search" at bounding box center [313, 117] width 31 height 23
click at [316, 196] on input "Sold" at bounding box center [313, 200] width 13 height 13
checkbox input "true"
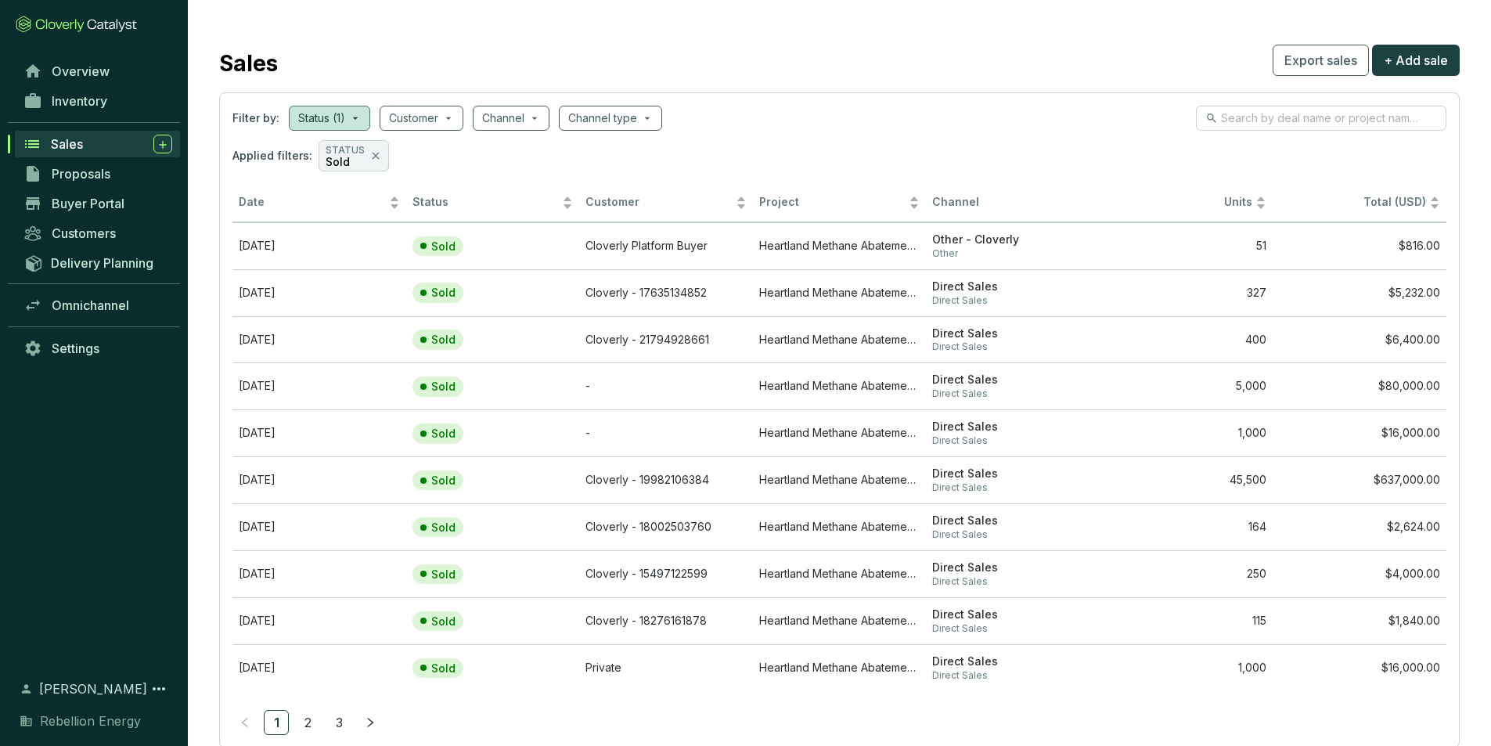
click at [846, 143] on div "Applied filters: STATUS Sold" at bounding box center [840, 155] width 1214 height 31
click at [395, 207] on div "Date" at bounding box center [319, 202] width 161 height 19
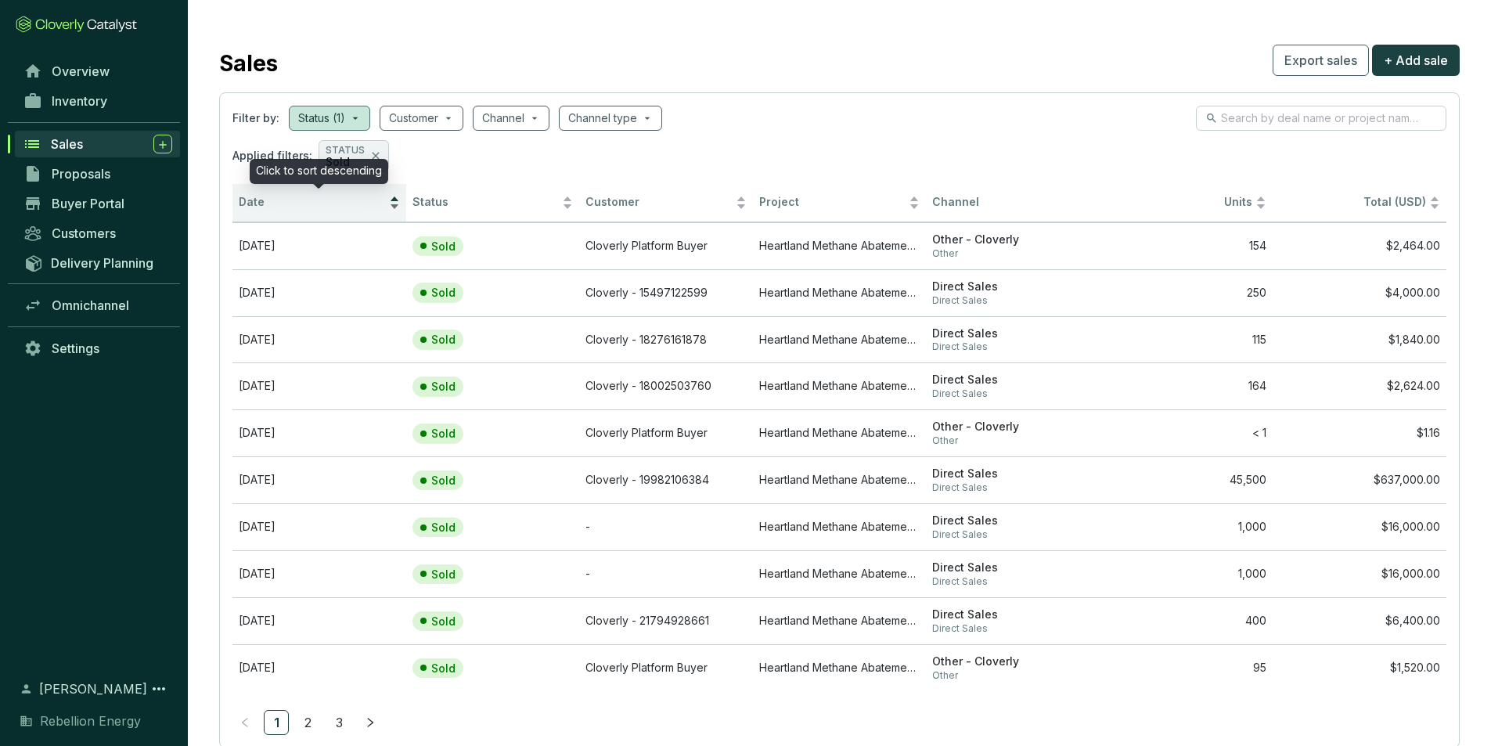
click at [397, 196] on div "Date" at bounding box center [319, 202] width 161 height 19
